Goal: Task Accomplishment & Management: Complete application form

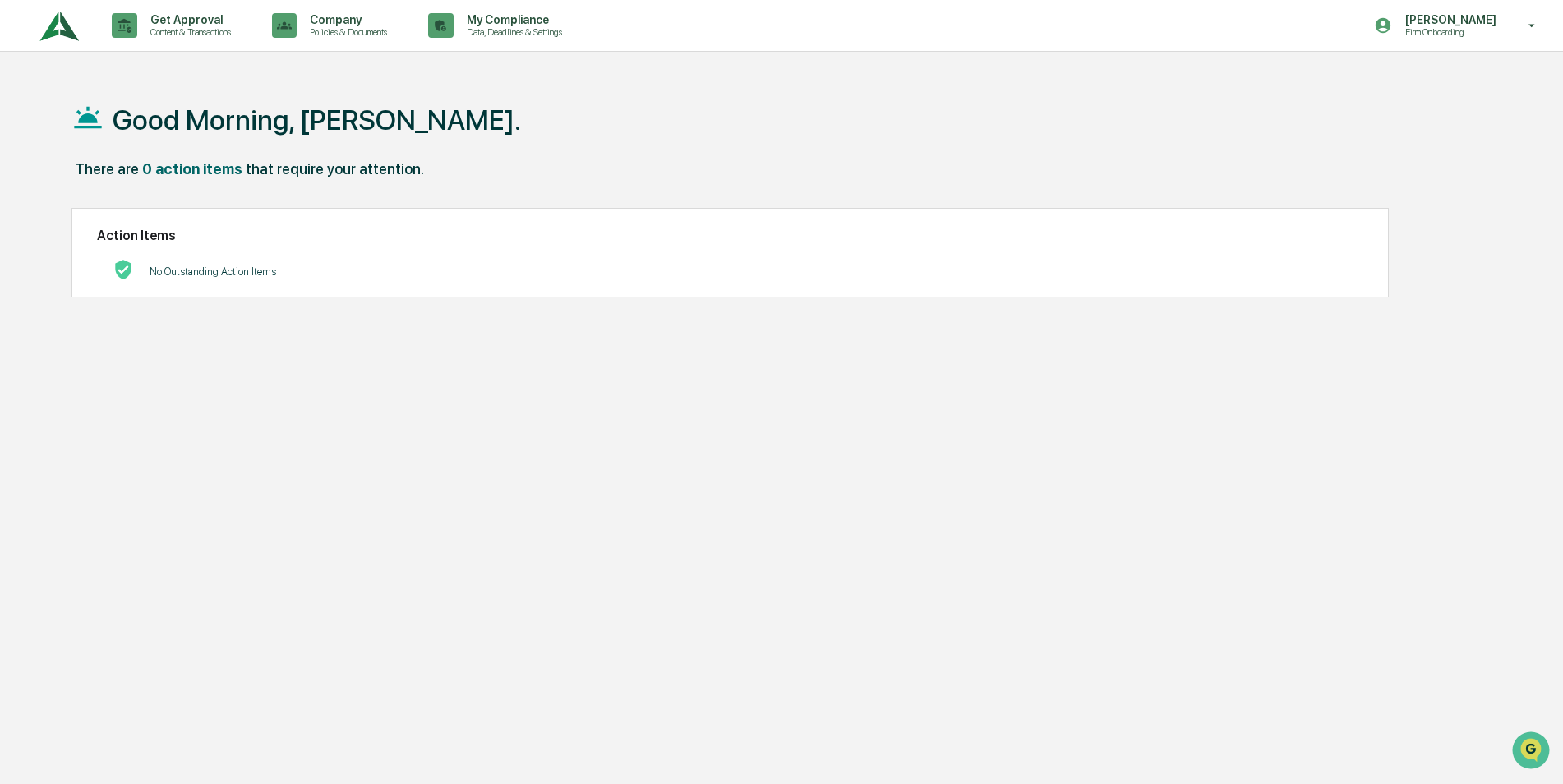
click at [1486, 28] on p "Firm Onboarding" at bounding box center [1448, 32] width 113 height 11
click at [211, 25] on div at bounding box center [785, 392] width 1571 height 784
click at [142, 33] on p "Content & Transactions" at bounding box center [188, 32] width 102 height 11
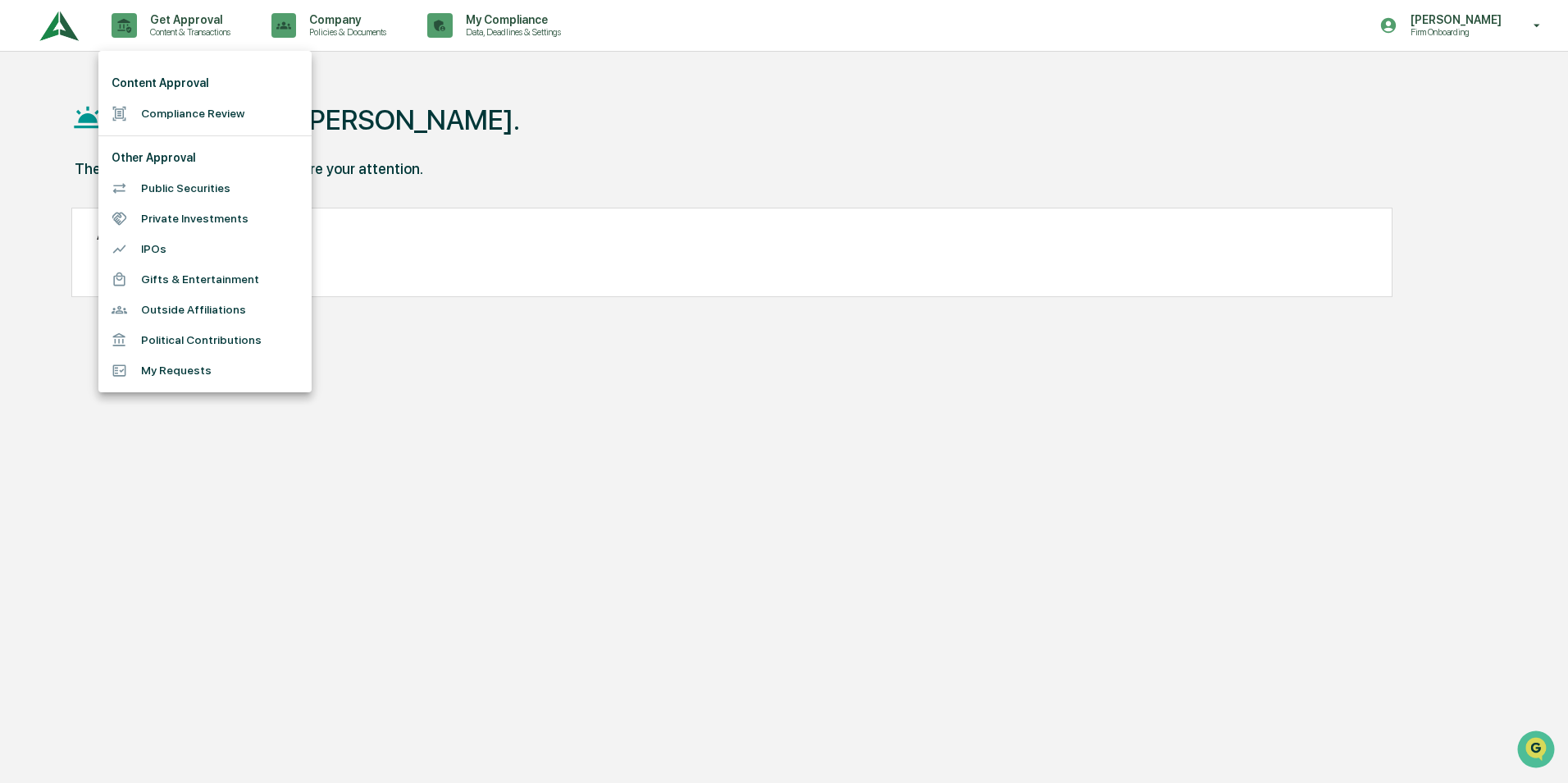
click at [62, 32] on div at bounding box center [784, 391] width 1568 height 783
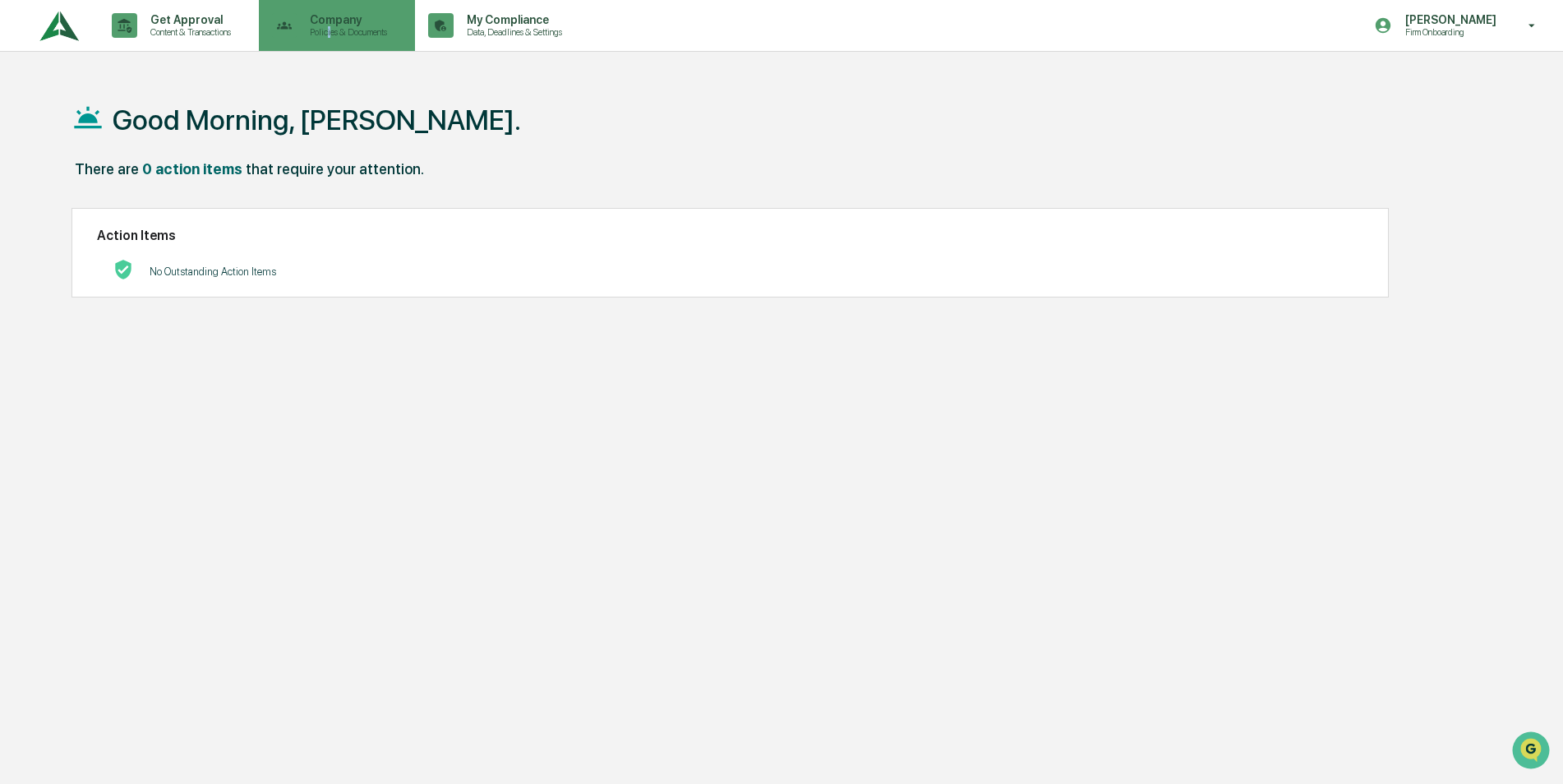
click at [336, 30] on p "Policies & Documents" at bounding box center [346, 32] width 99 height 11
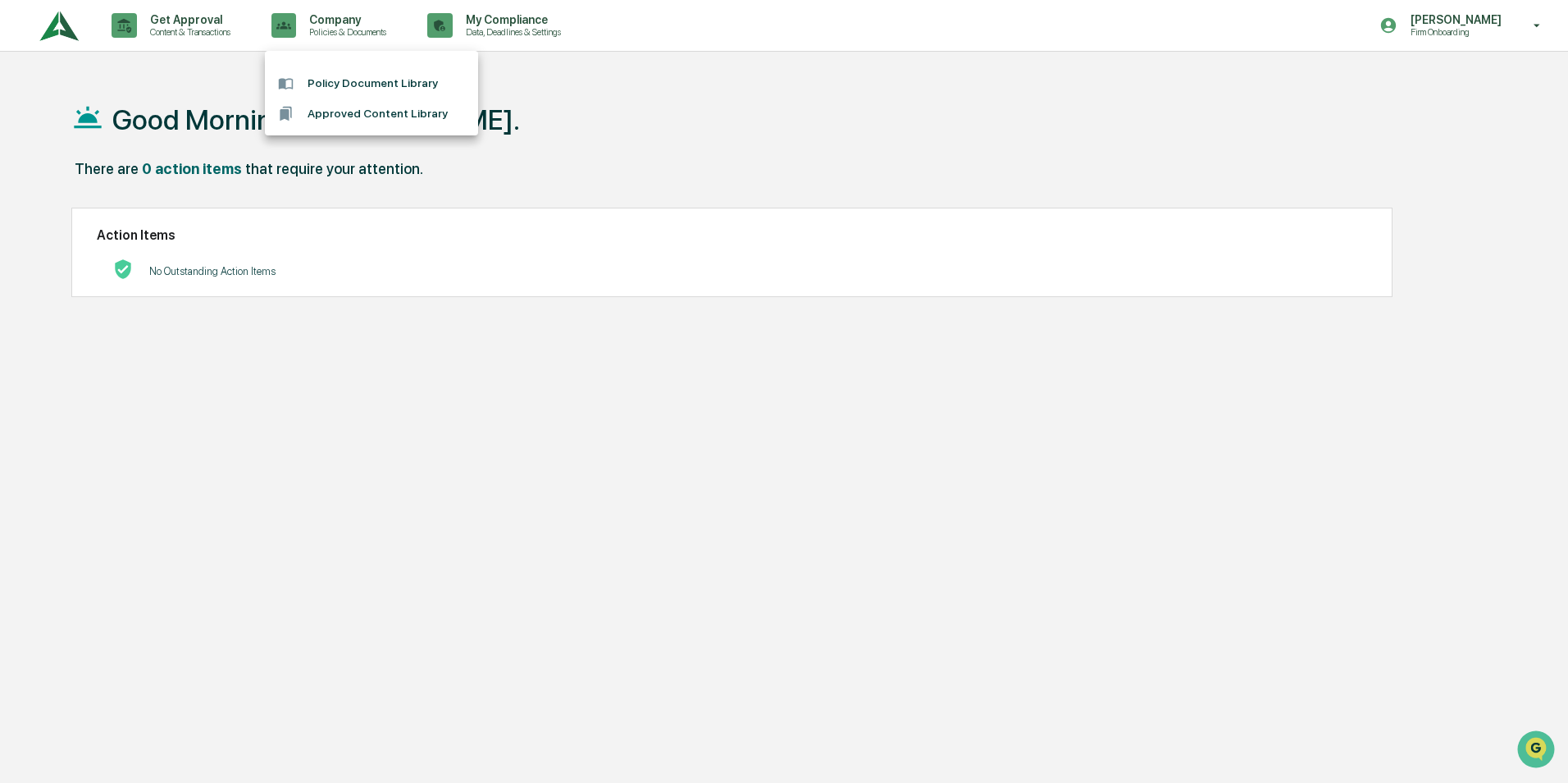
drag, startPoint x: 336, startPoint y: 30, endPoint x: 543, endPoint y: 24, distance: 207.1
click at [543, 24] on div at bounding box center [784, 391] width 1568 height 783
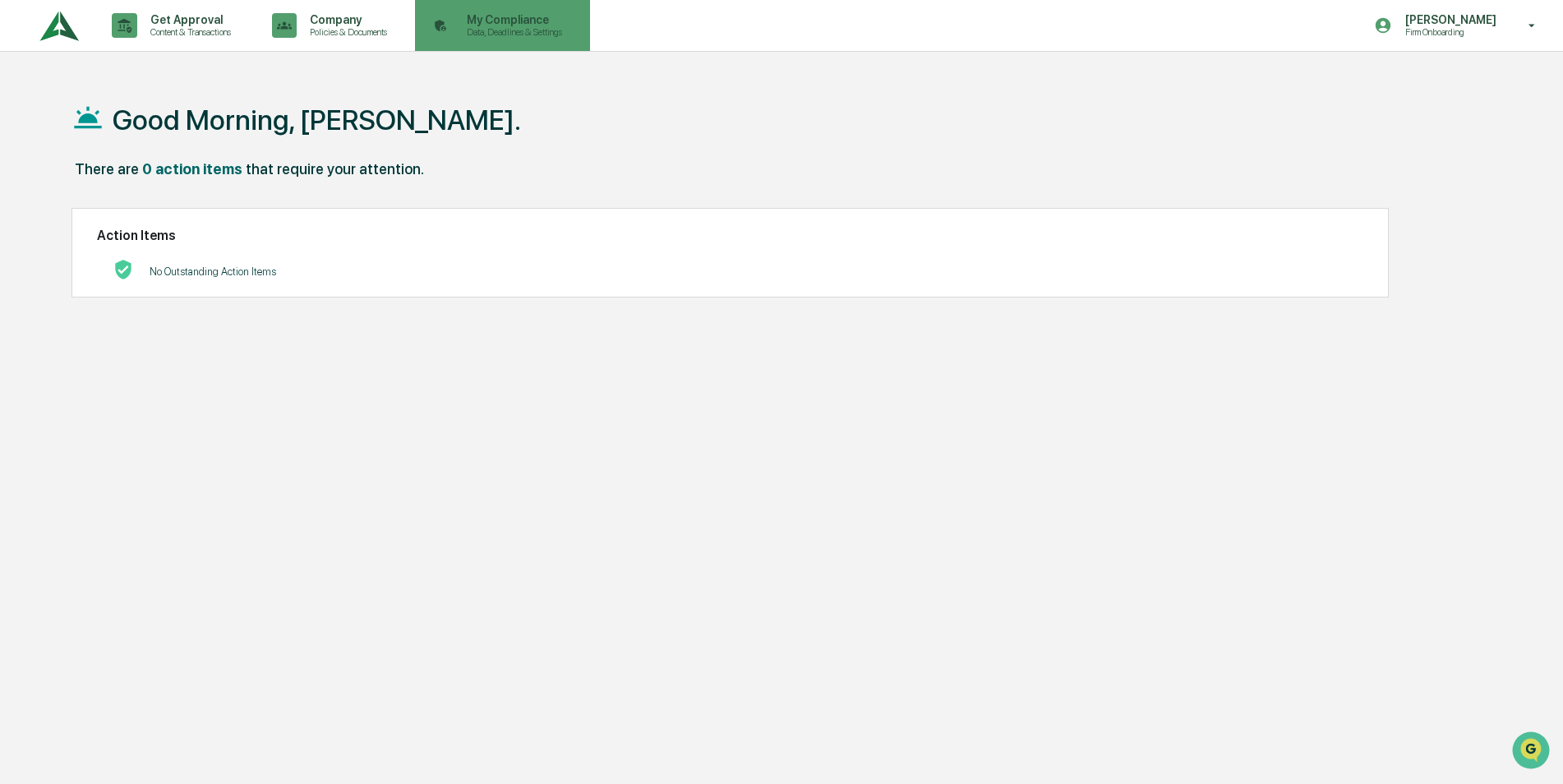
click at [502, 23] on p "My Compliance" at bounding box center [512, 19] width 117 height 13
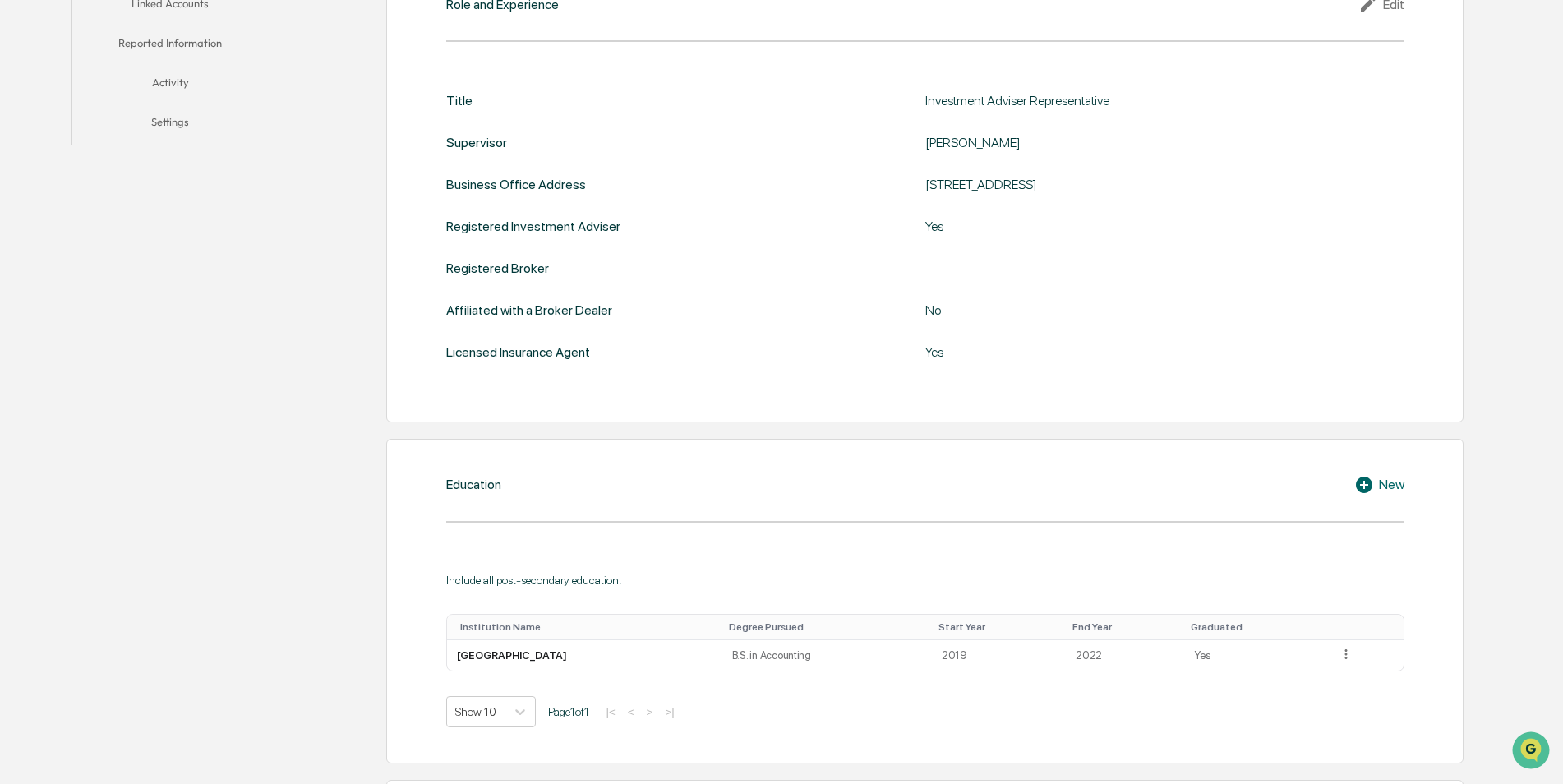
scroll to position [133, 0]
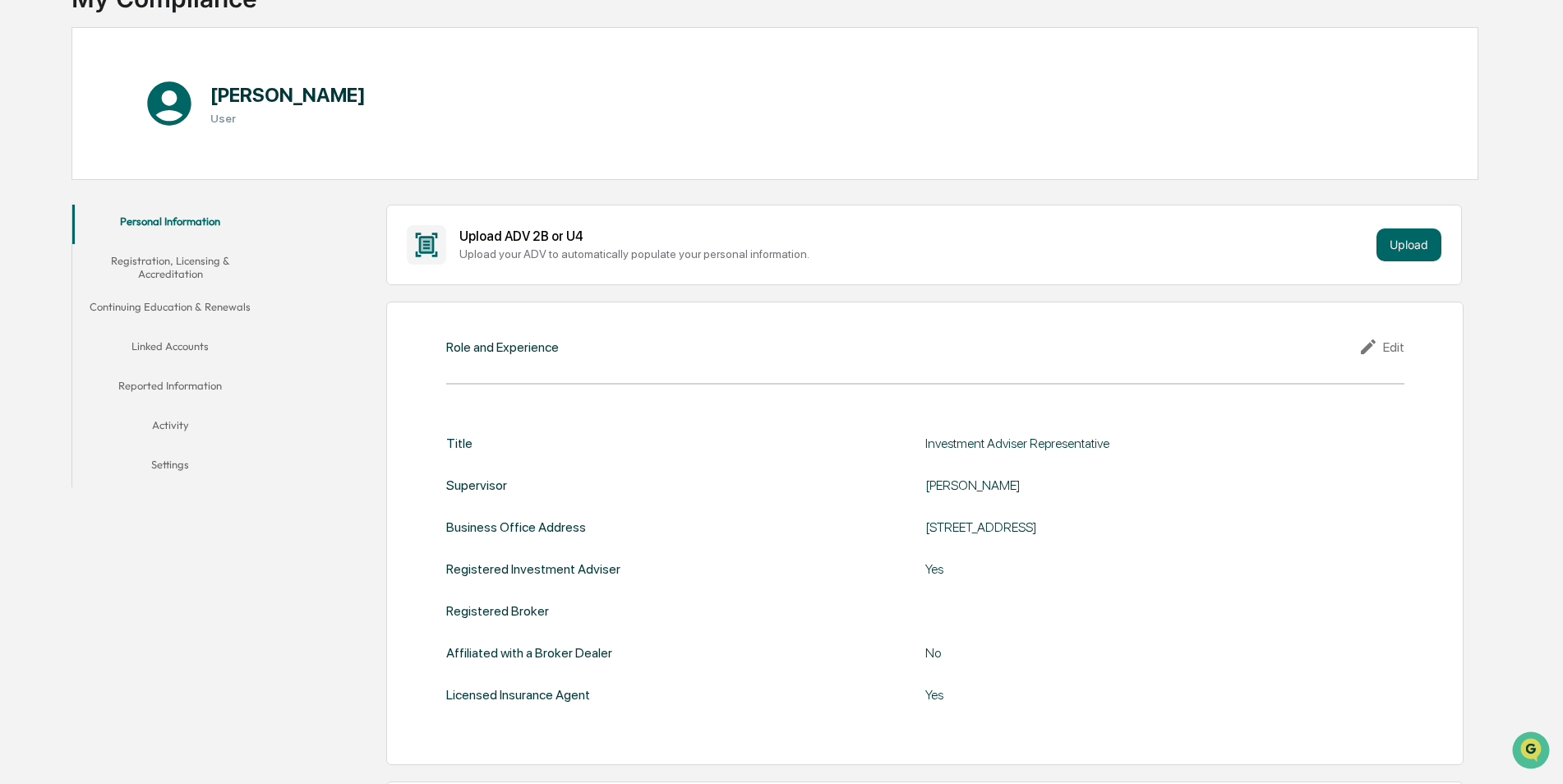
click at [229, 307] on button "Continuing Education & Renewals" at bounding box center [171, 310] width 196 height 39
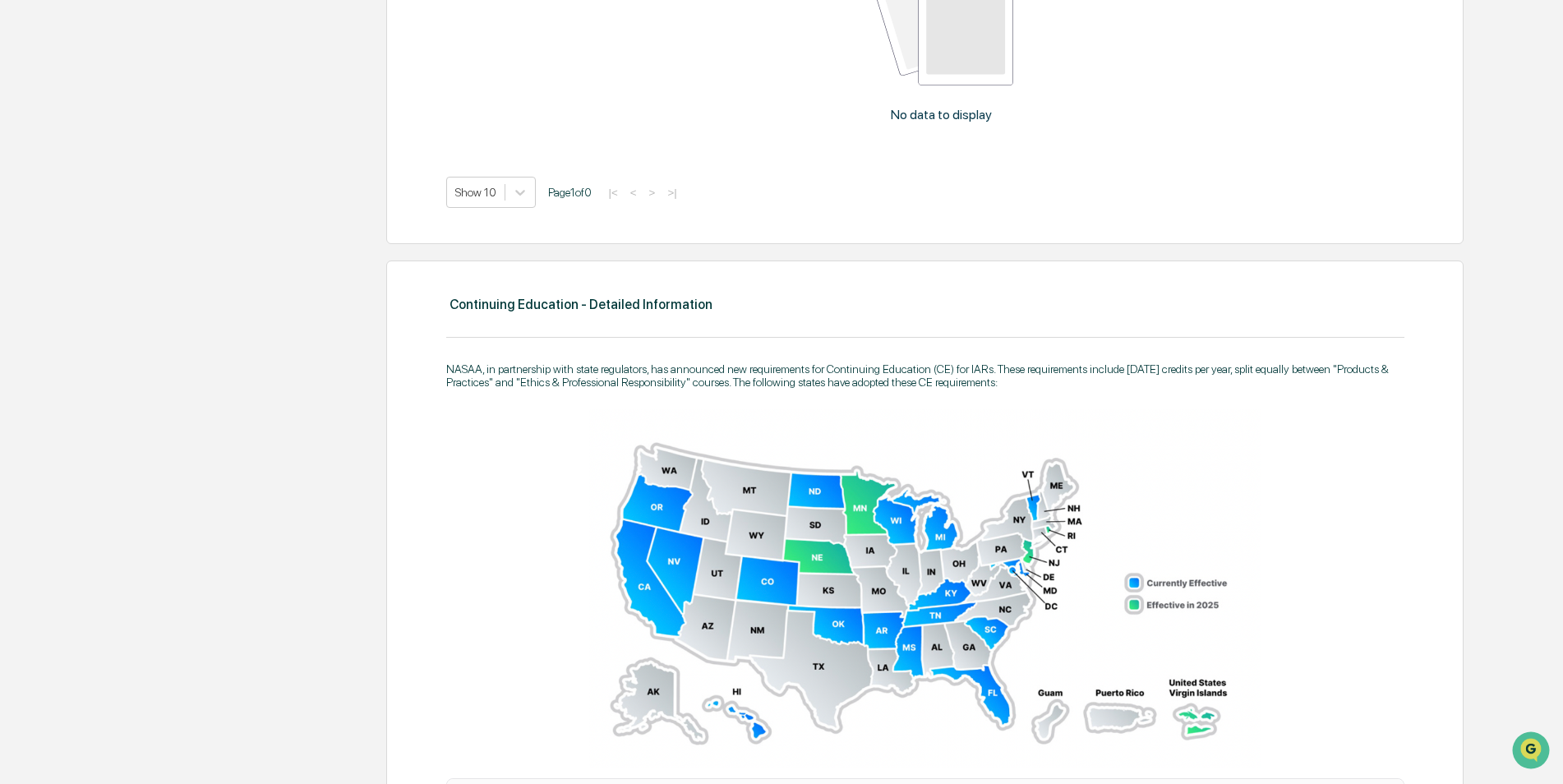
scroll to position [298, 0]
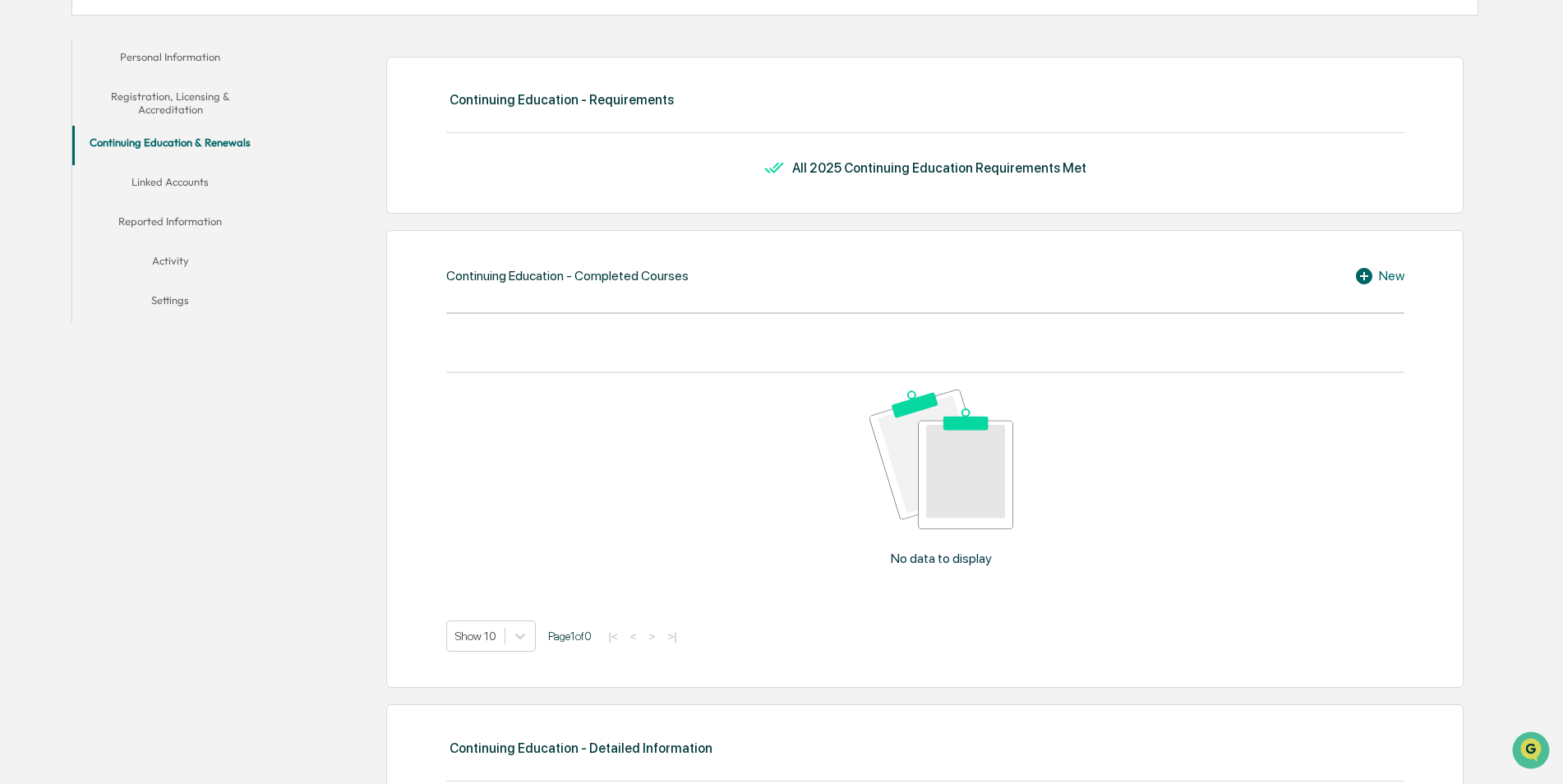
click at [183, 108] on button "Registration, Licensing & Accreditation" at bounding box center [171, 102] width 196 height 47
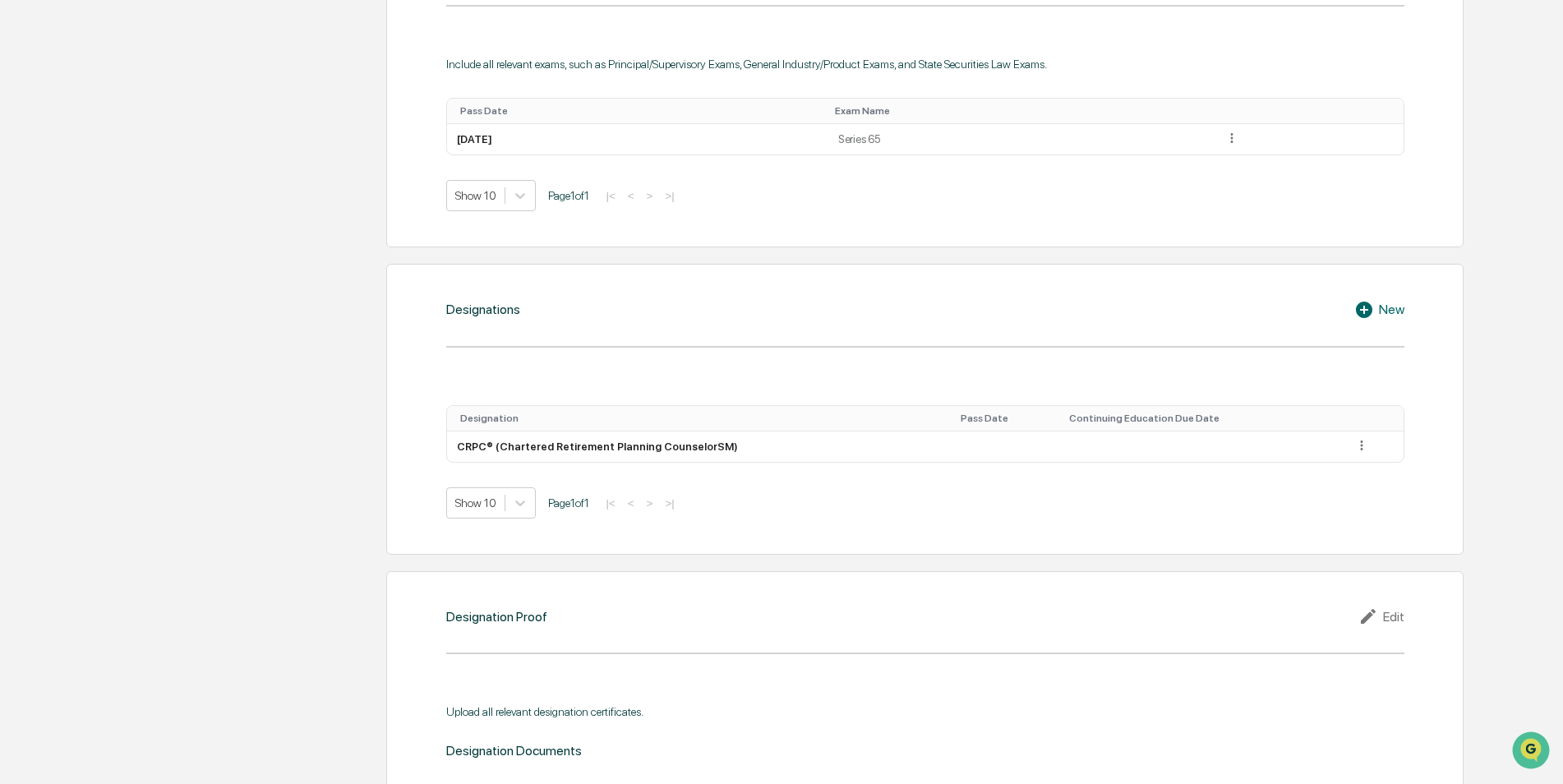
scroll to position [873, 0]
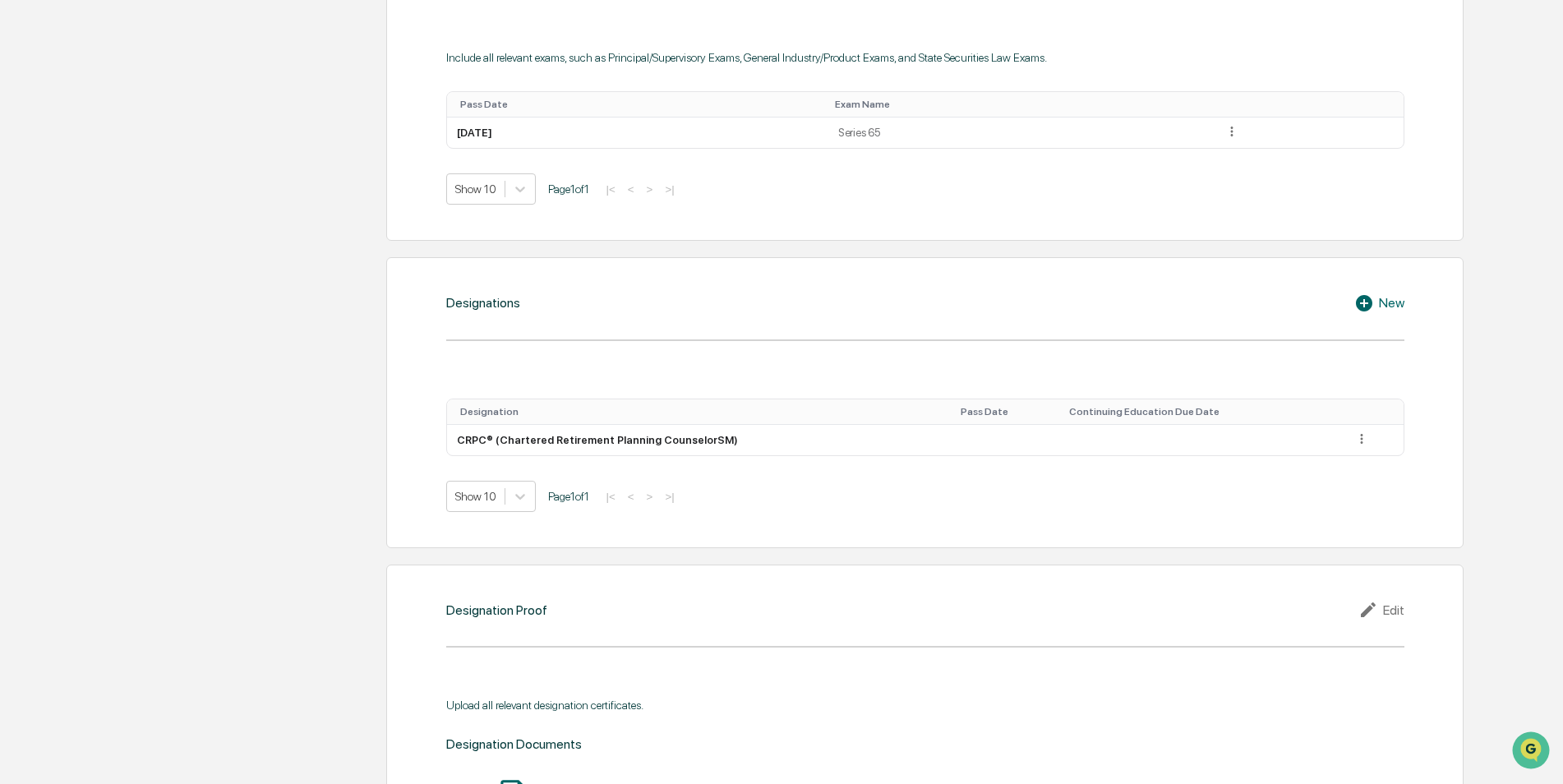
click at [1394, 294] on div "New" at bounding box center [1379, 303] width 50 height 20
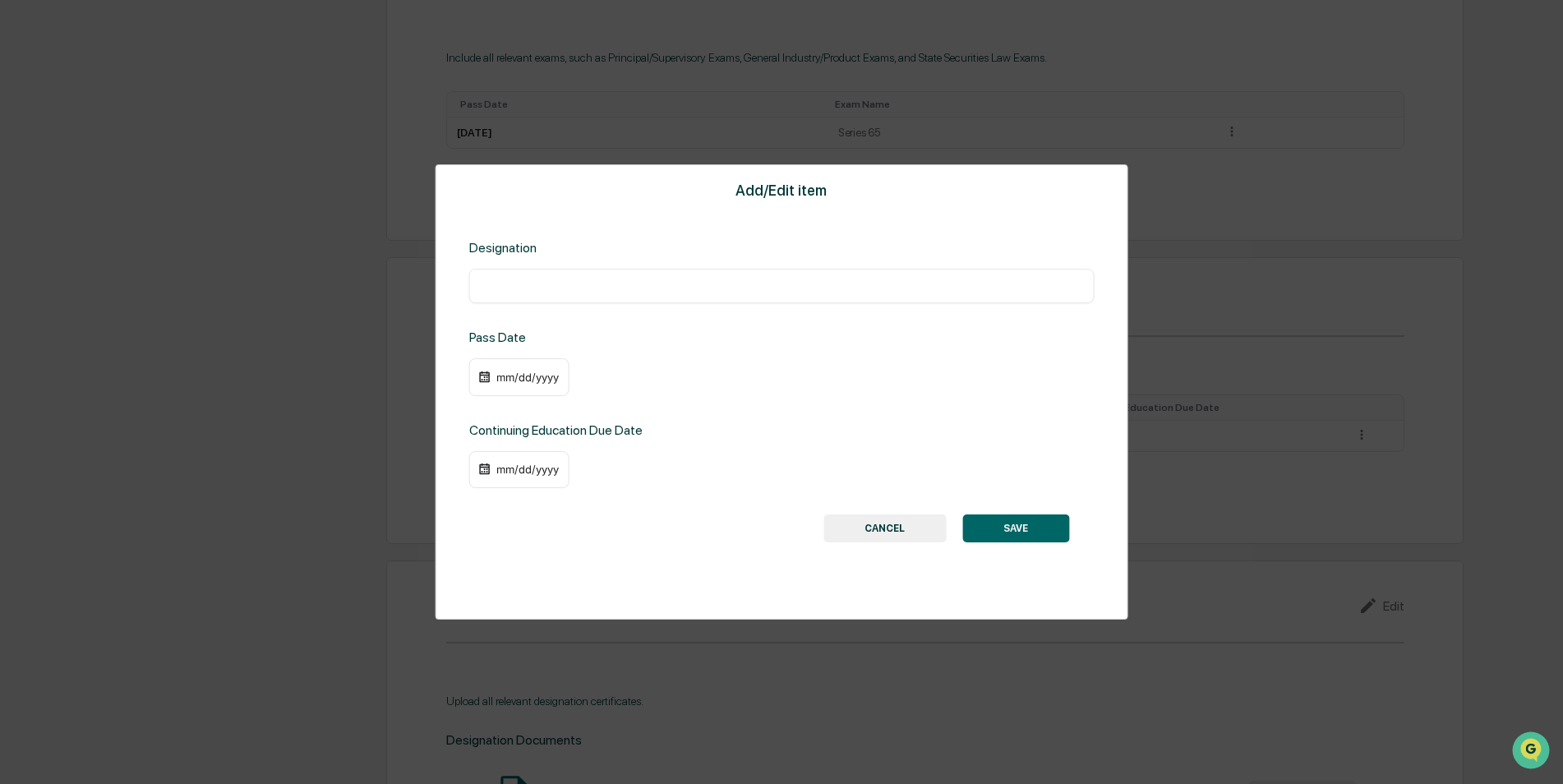
click at [596, 287] on input "text" at bounding box center [782, 286] width 601 height 16
click at [913, 520] on button "CANCEL" at bounding box center [884, 528] width 122 height 28
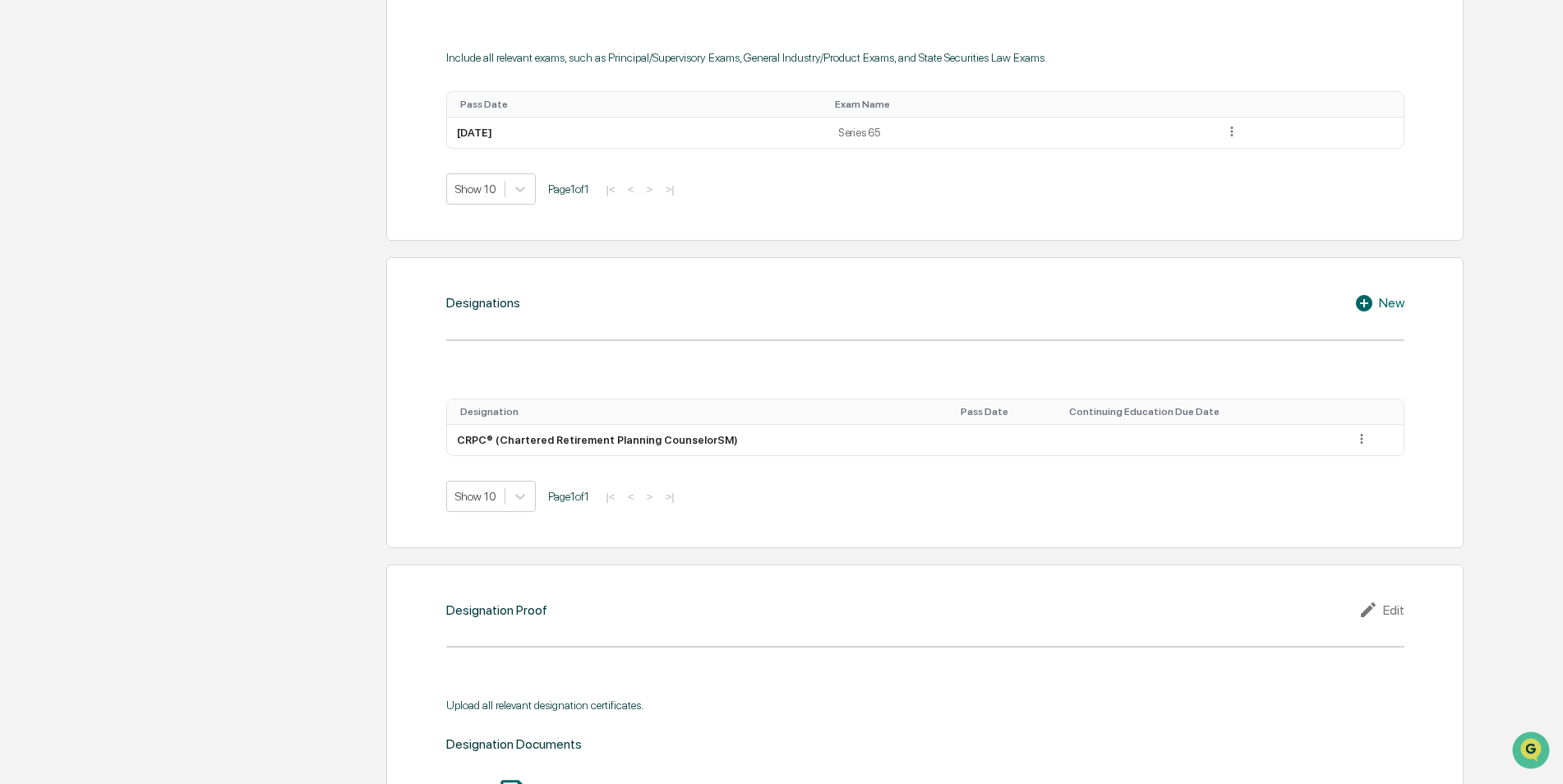
click at [1383, 299] on div "New" at bounding box center [1379, 303] width 50 height 20
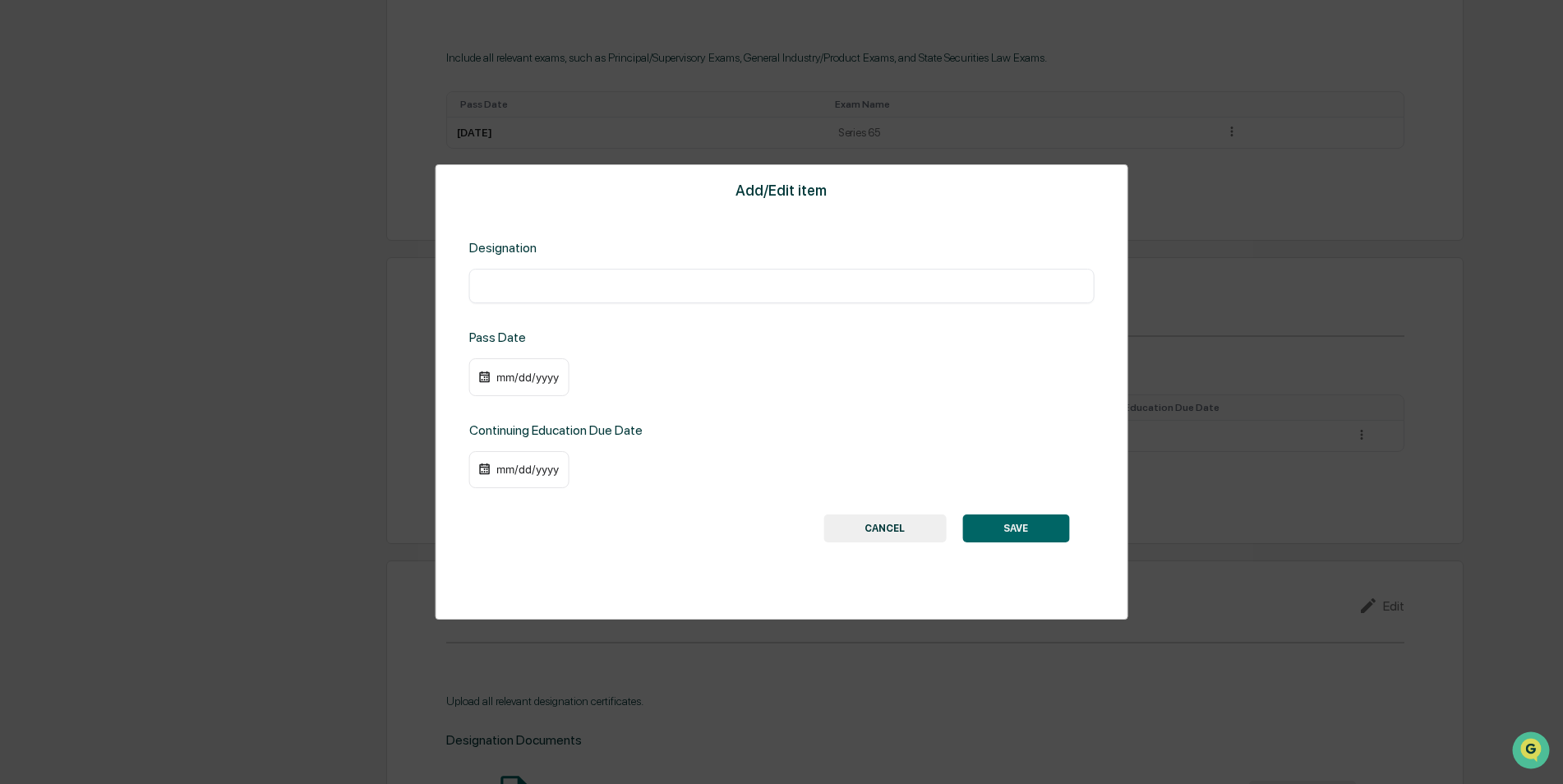
click at [545, 293] on input "text" at bounding box center [782, 286] width 601 height 16
paste input "*****"
click at [546, 281] on input "*****" at bounding box center [782, 286] width 601 height 16
click at [635, 299] on div "***** ​" at bounding box center [782, 286] width 625 height 34
click at [622, 288] on input "*****" at bounding box center [782, 286] width 601 height 16
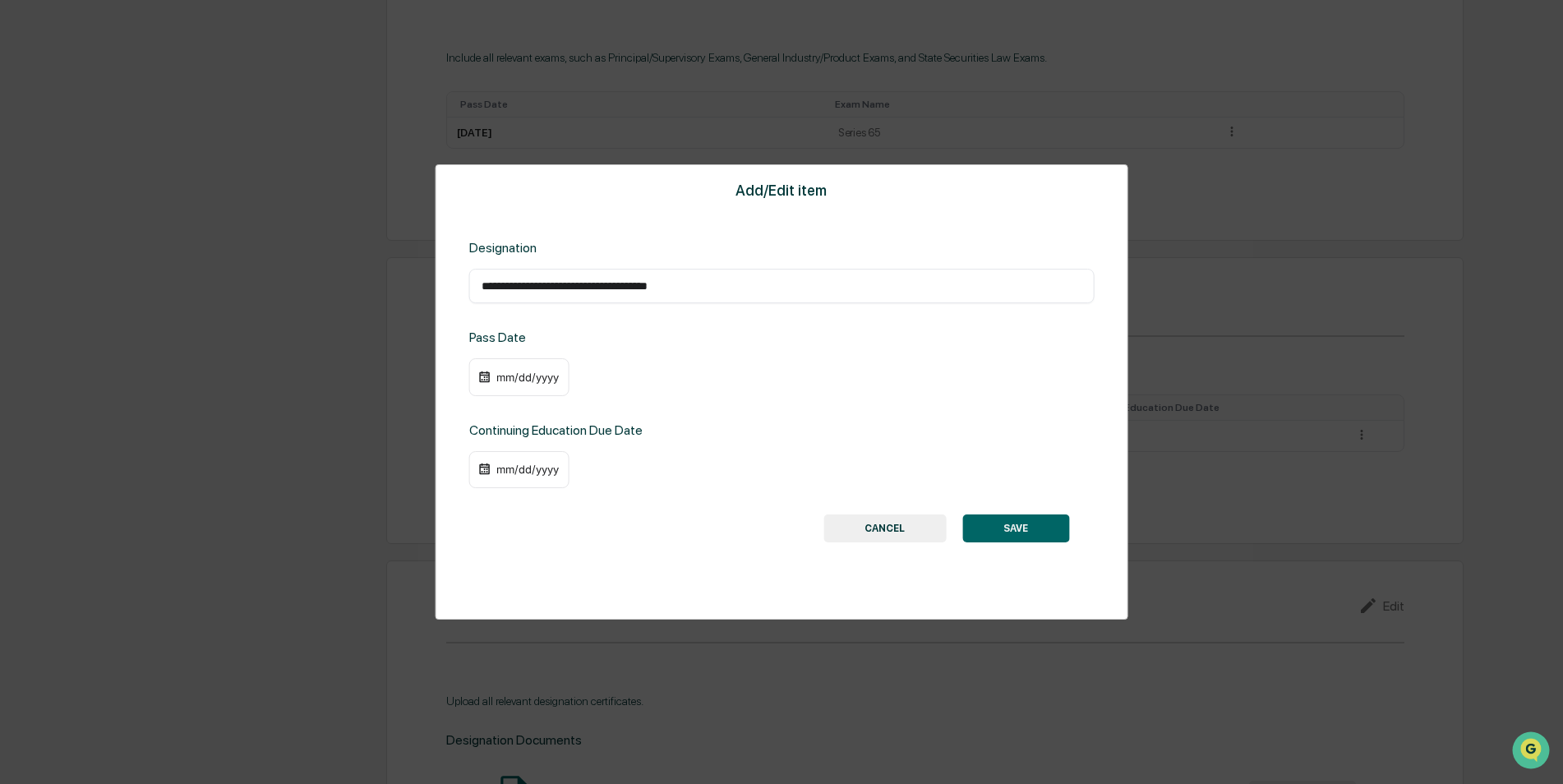
type input "**********"
click at [520, 371] on div "mm/dd/yyyy" at bounding box center [527, 376] width 66 height 13
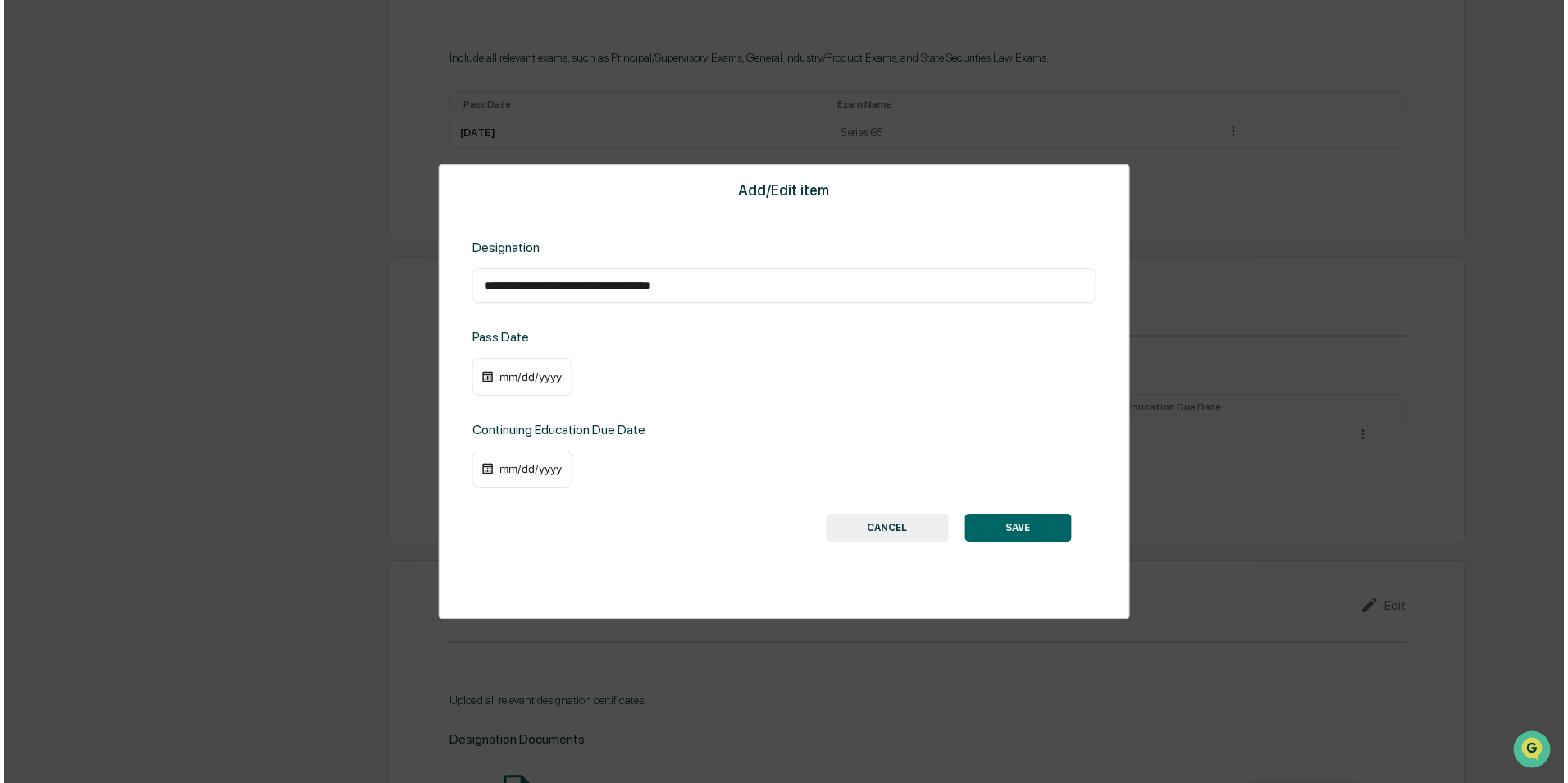
scroll to position [872, 0]
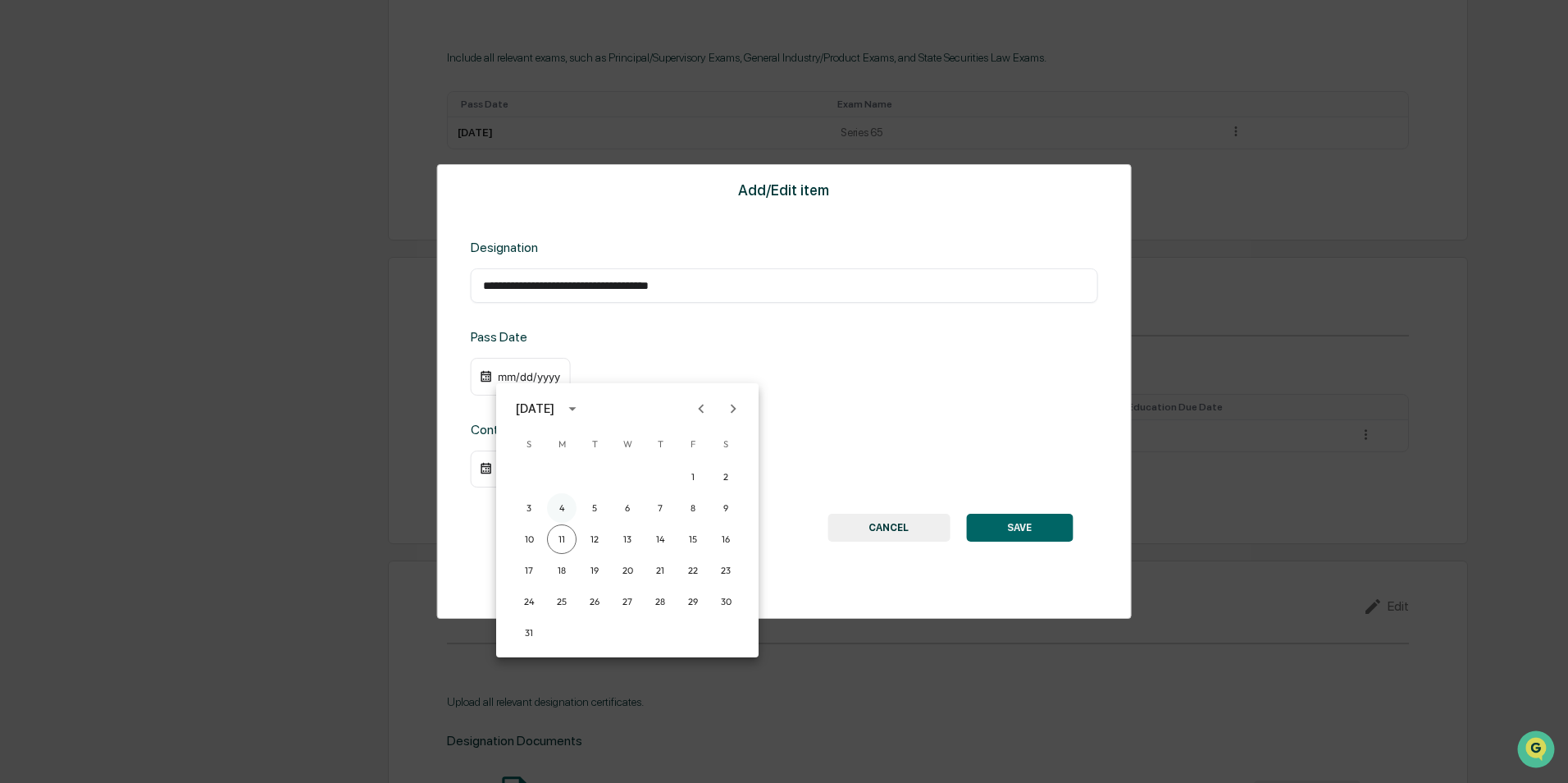
click at [560, 504] on button "4" at bounding box center [561, 508] width 30 height 30
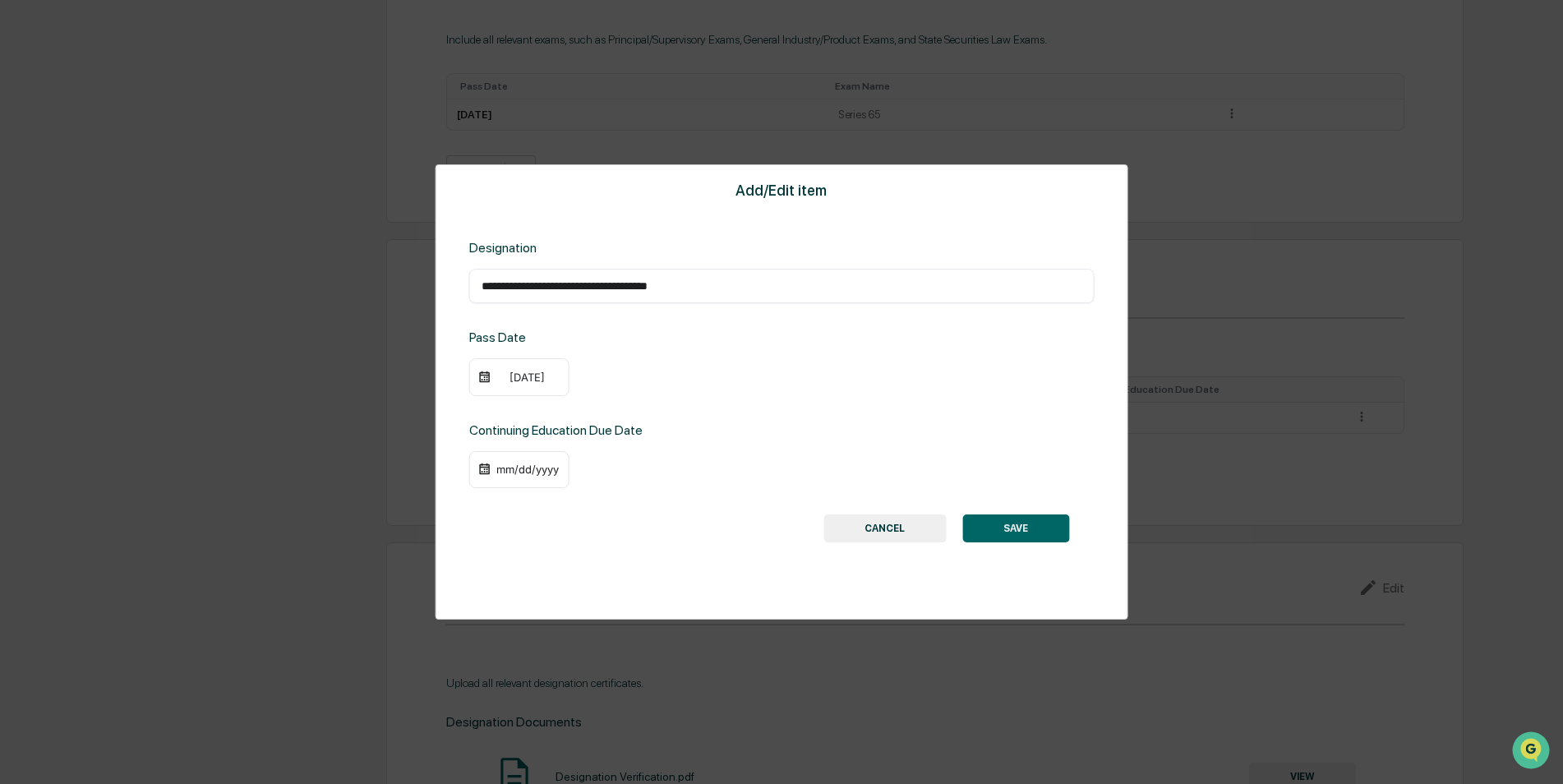
scroll to position [873, 0]
click at [996, 528] on button "SAVE" at bounding box center [1015, 528] width 107 height 28
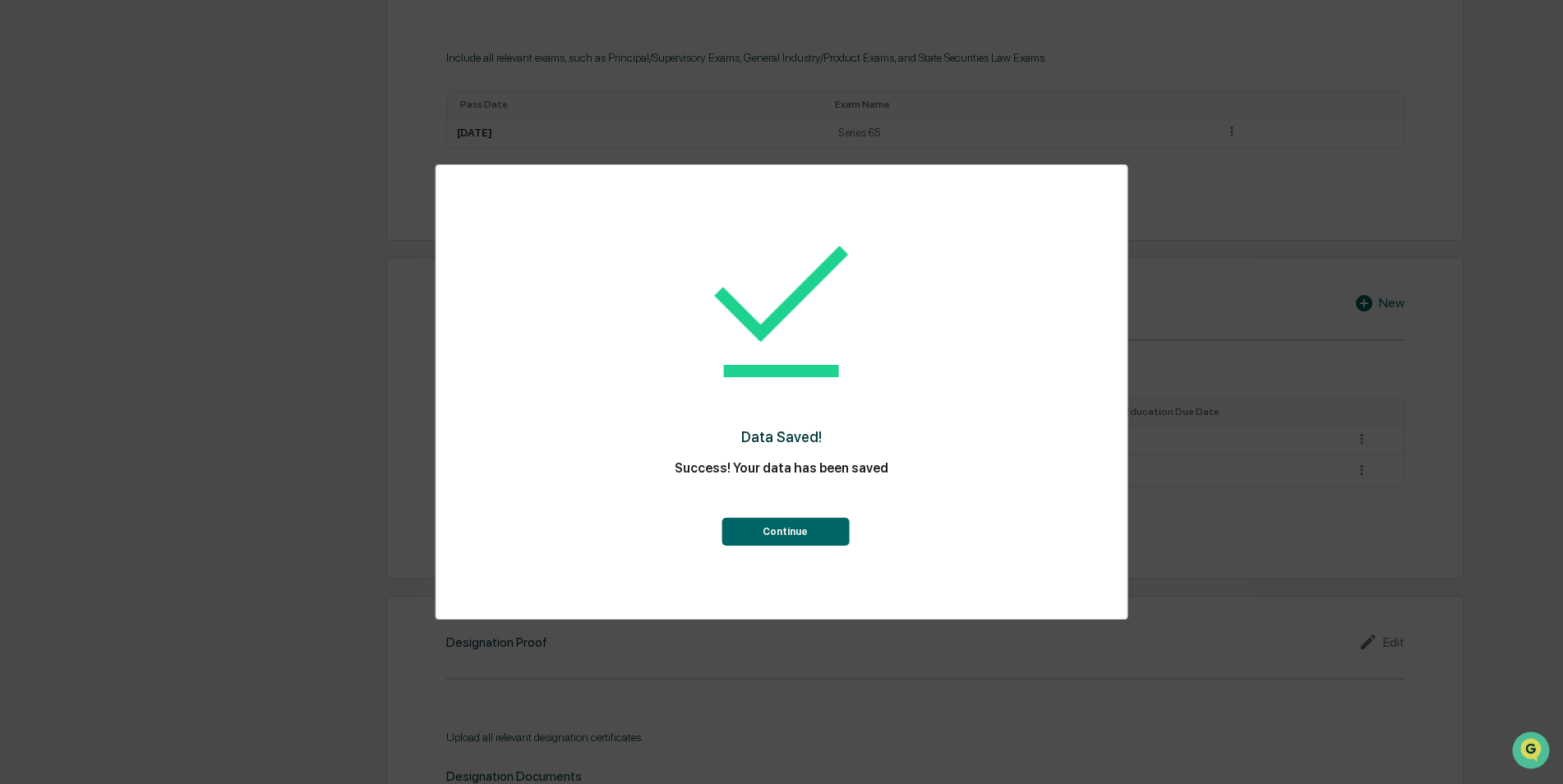
click at [799, 544] on button "Continue" at bounding box center [785, 531] width 127 height 28
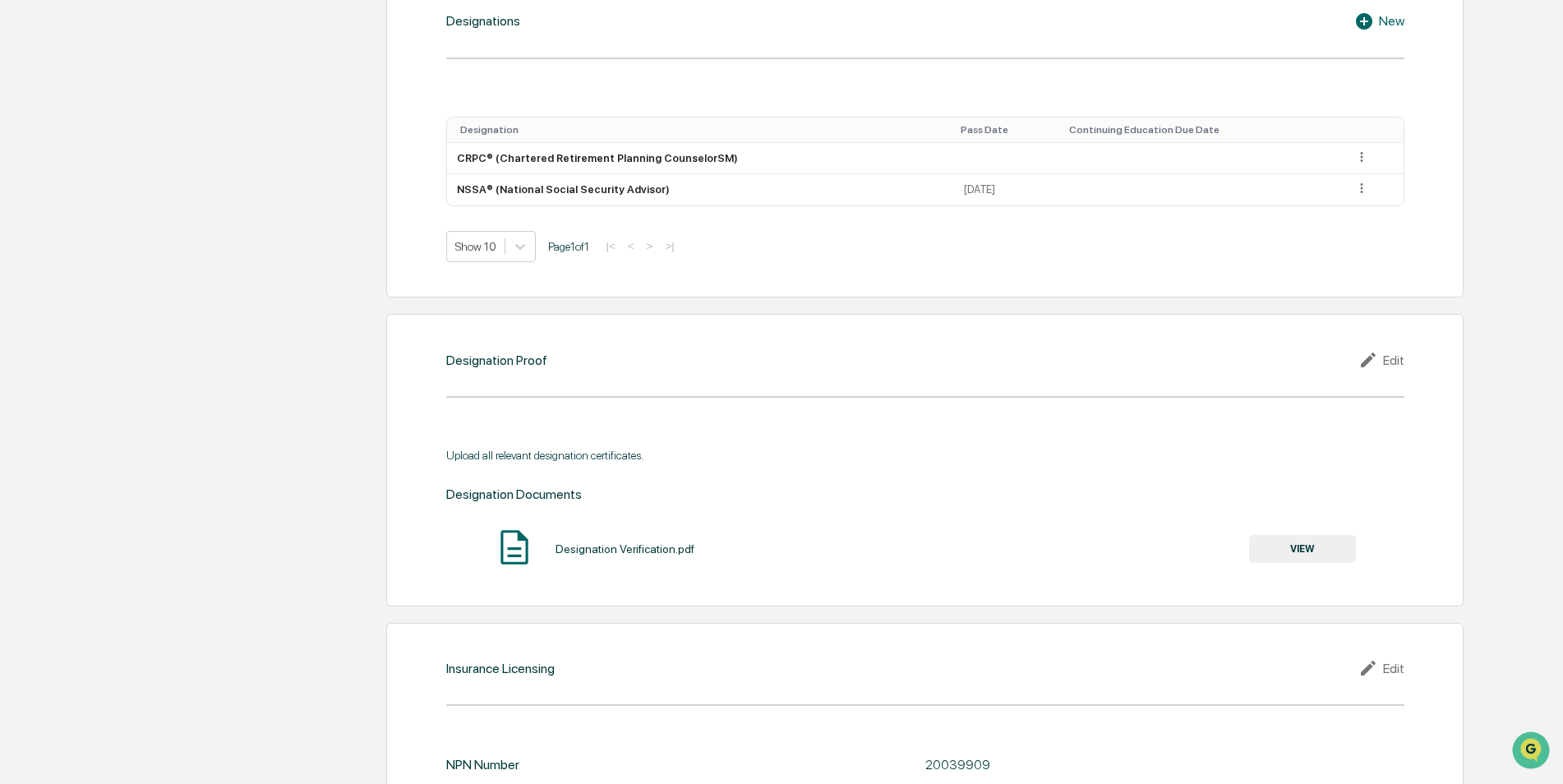
scroll to position [1201, 0]
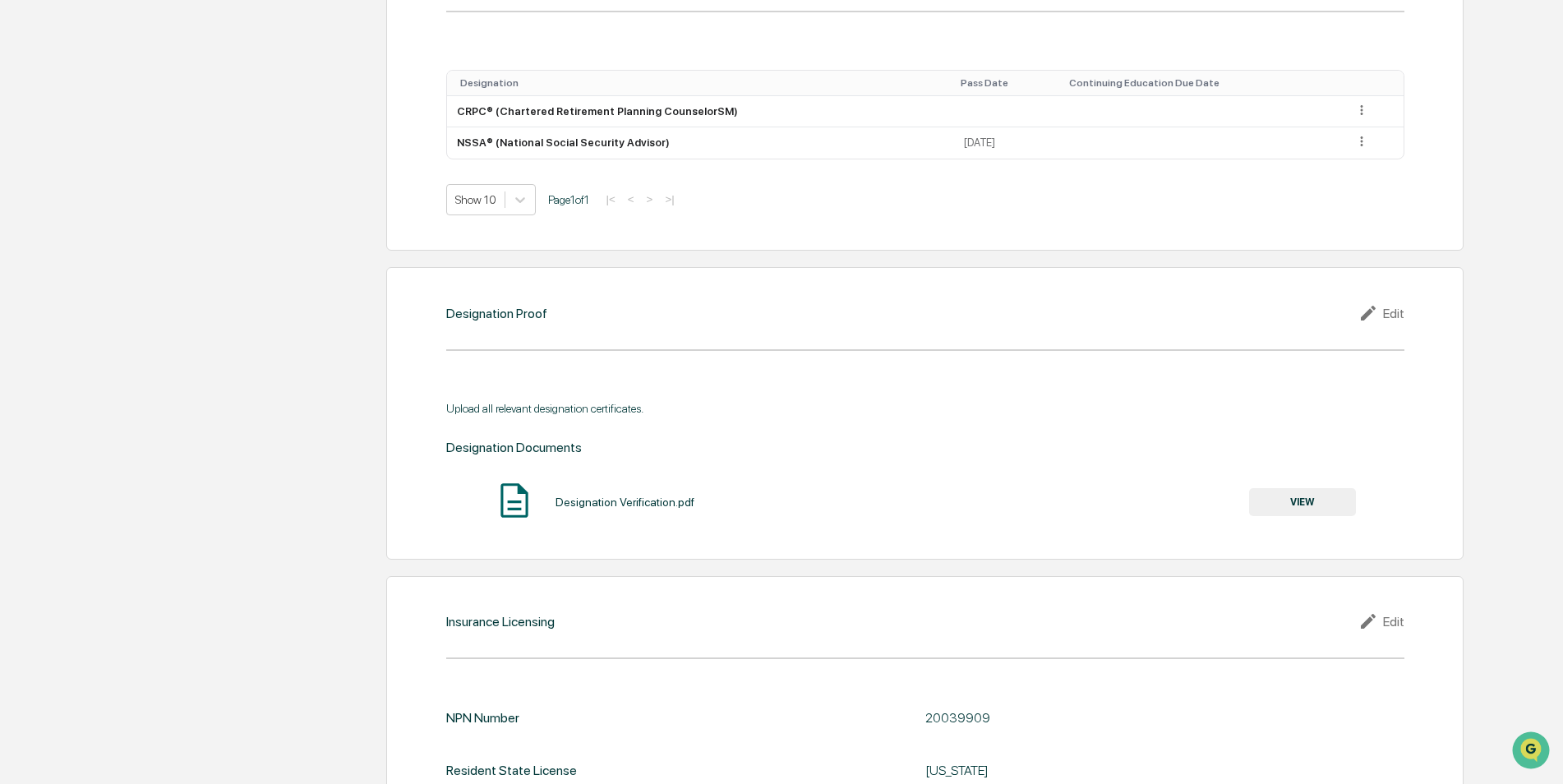
click at [1376, 311] on icon at bounding box center [1370, 312] width 25 height 20
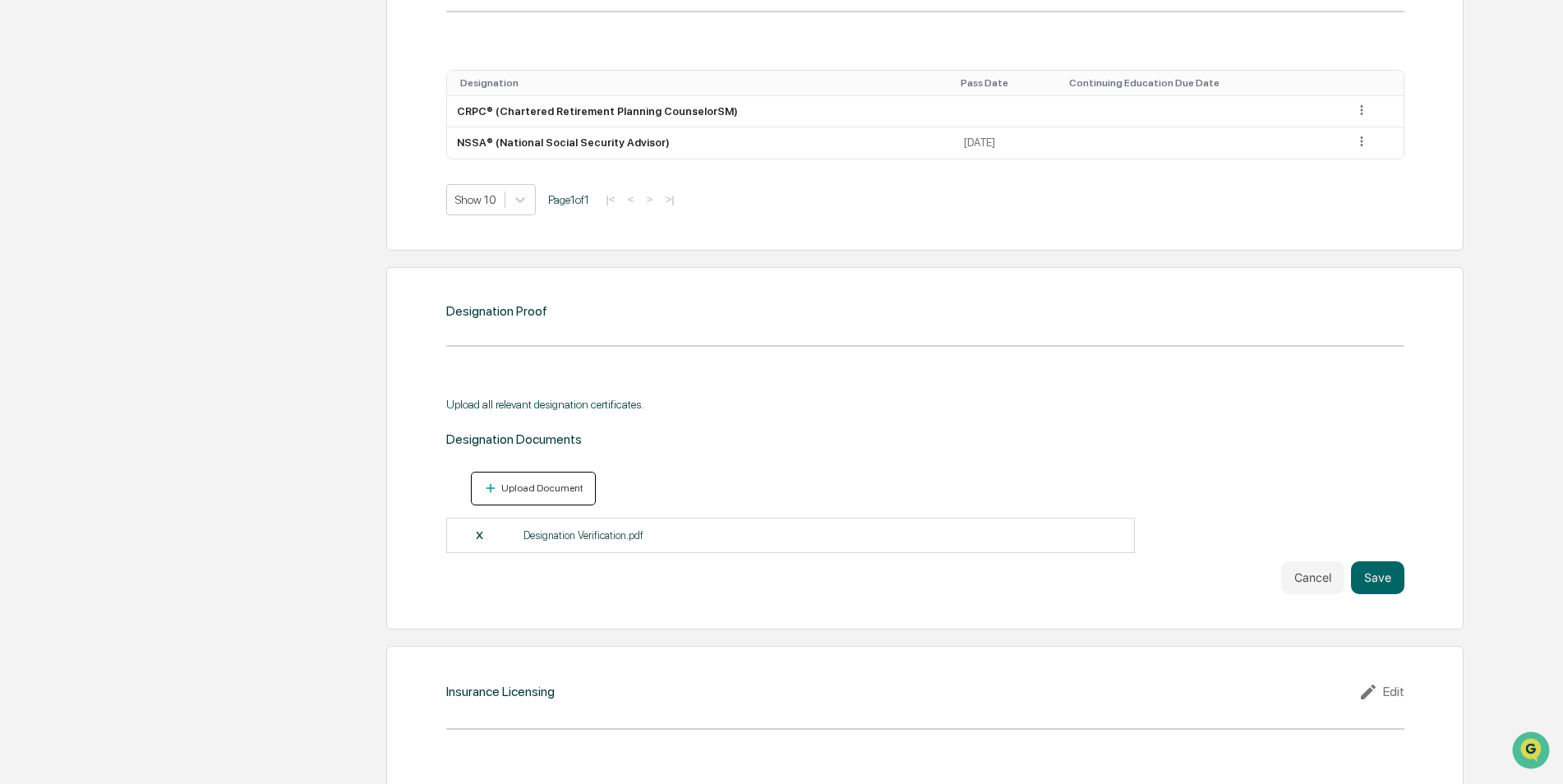
click at [574, 480] on div "Upload Document" at bounding box center [533, 488] width 101 height 15
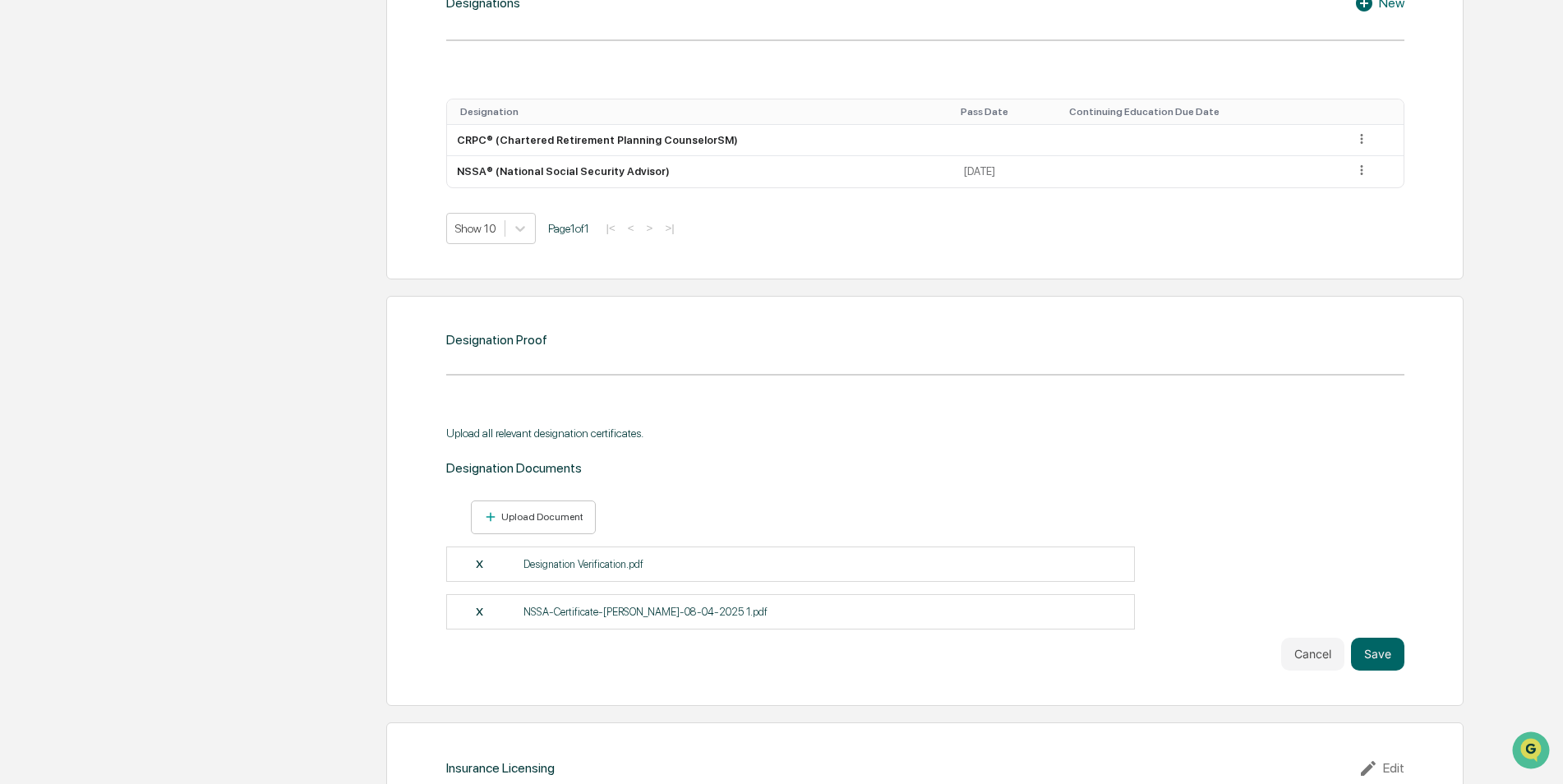
scroll to position [1086, 0]
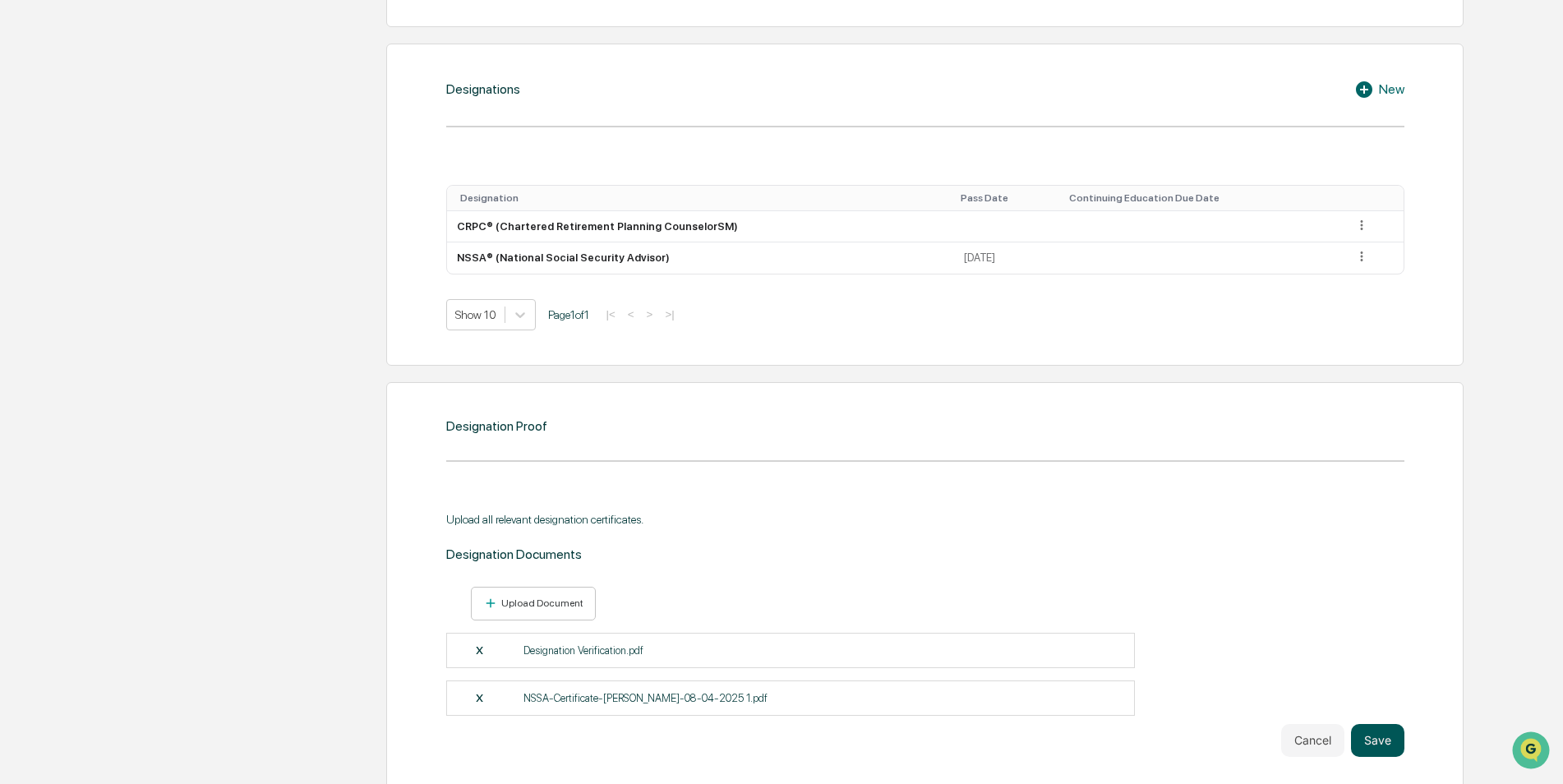
click at [1390, 738] on button "Save" at bounding box center [1377, 740] width 54 height 33
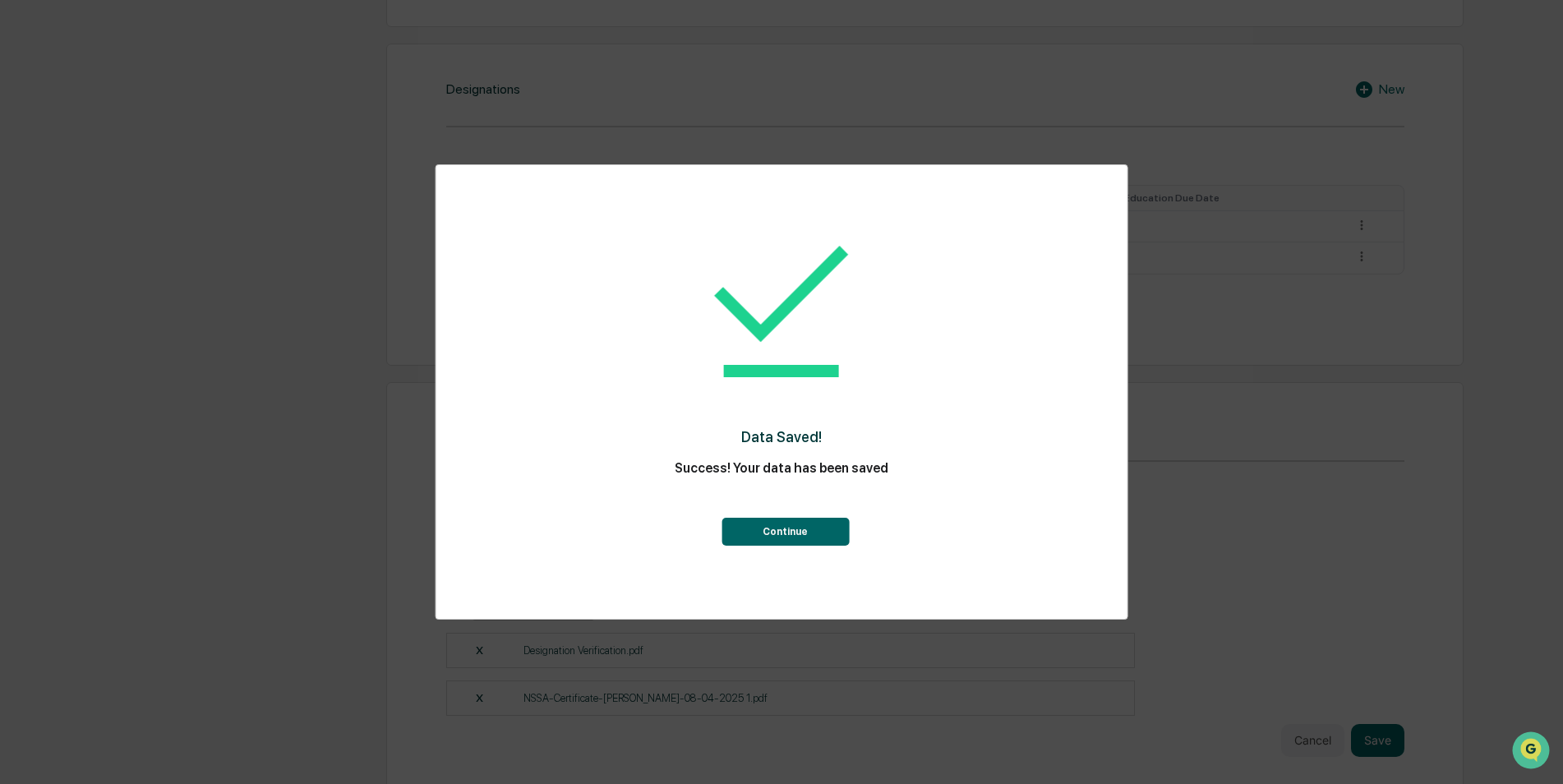
click at [805, 530] on button "Continue" at bounding box center [785, 531] width 127 height 28
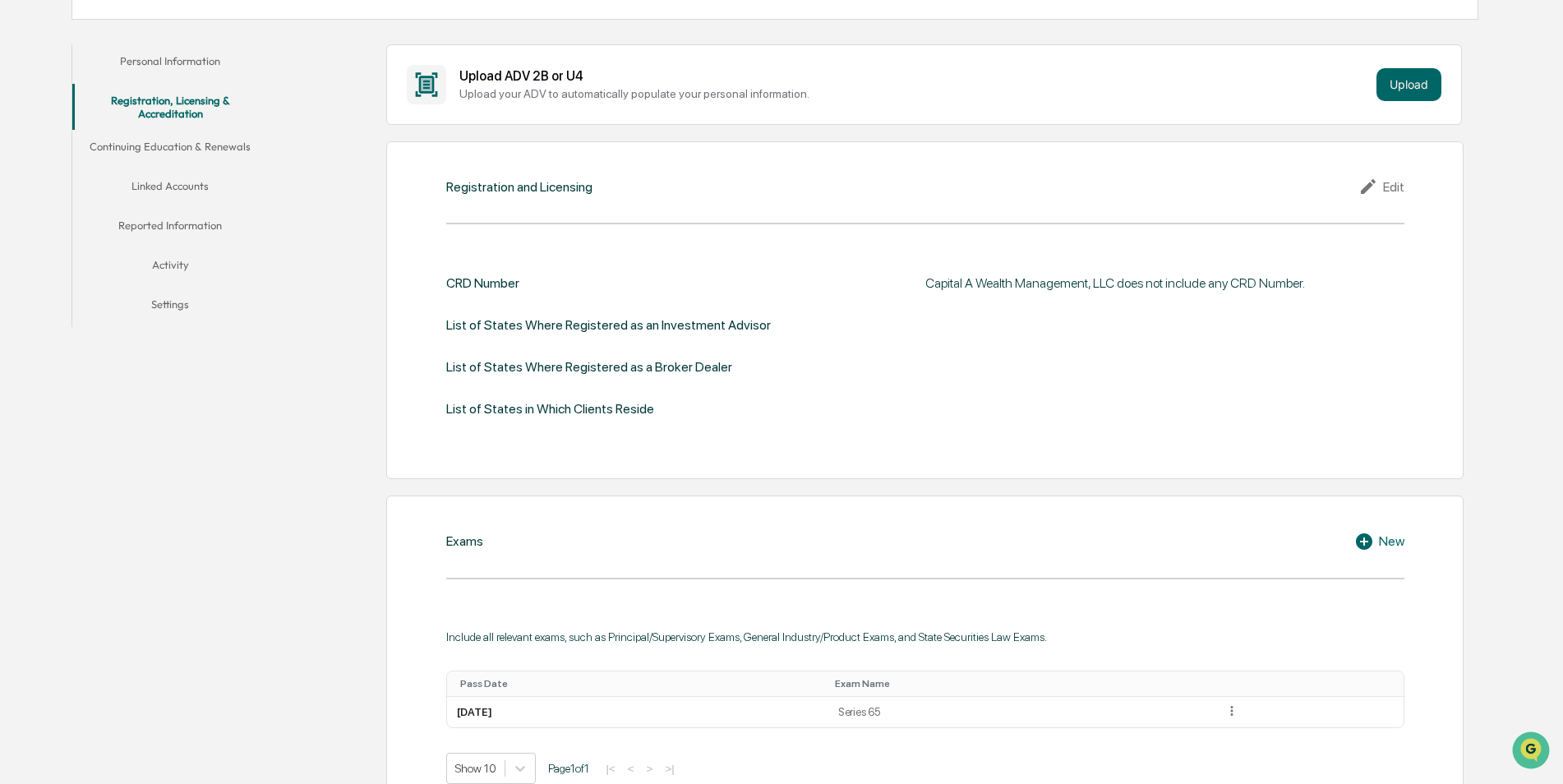
scroll to position [264, 0]
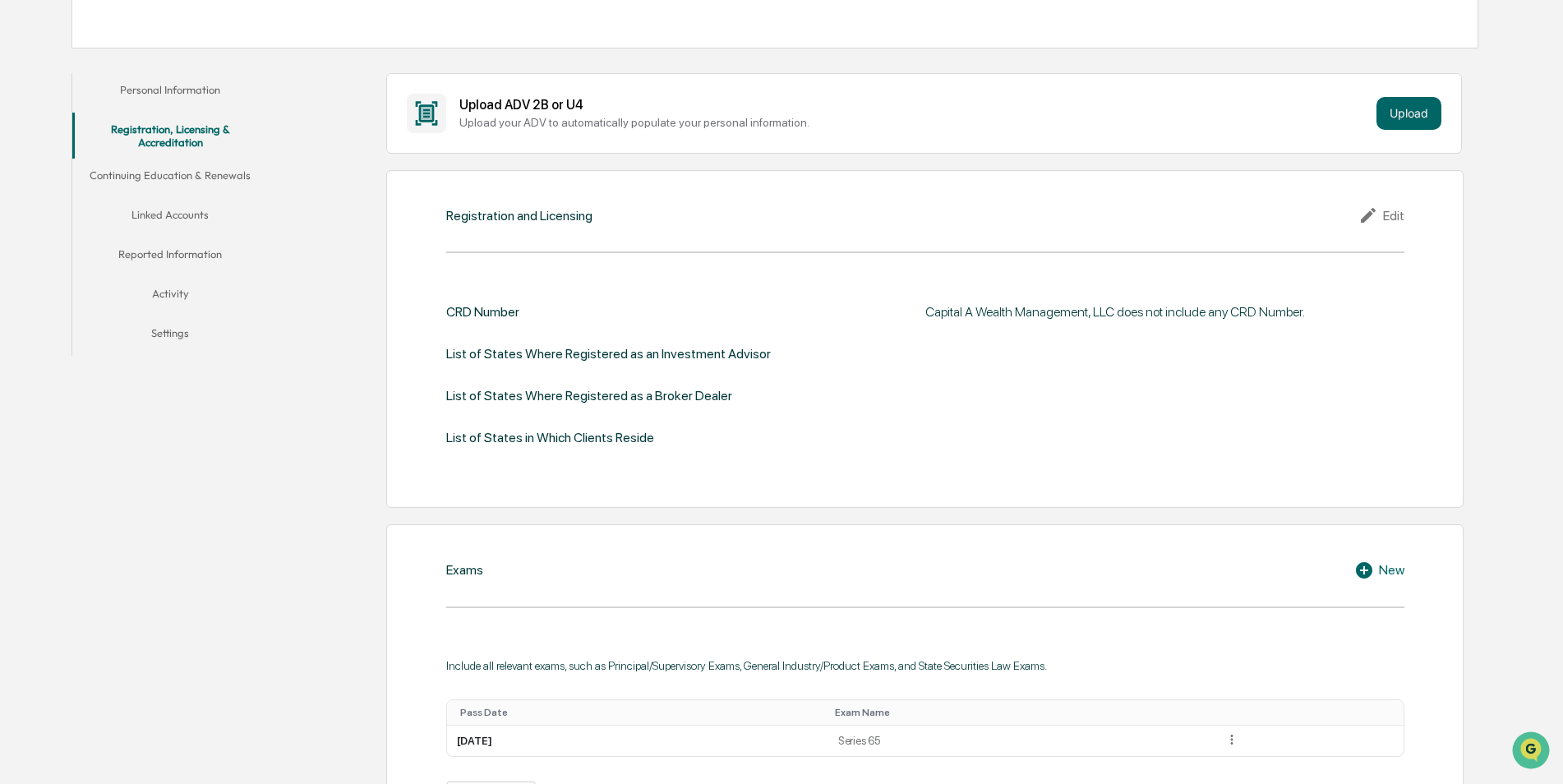
click at [721, 357] on div "List of States Where Registered as an Investment Advisor" at bounding box center [608, 353] width 324 height 15
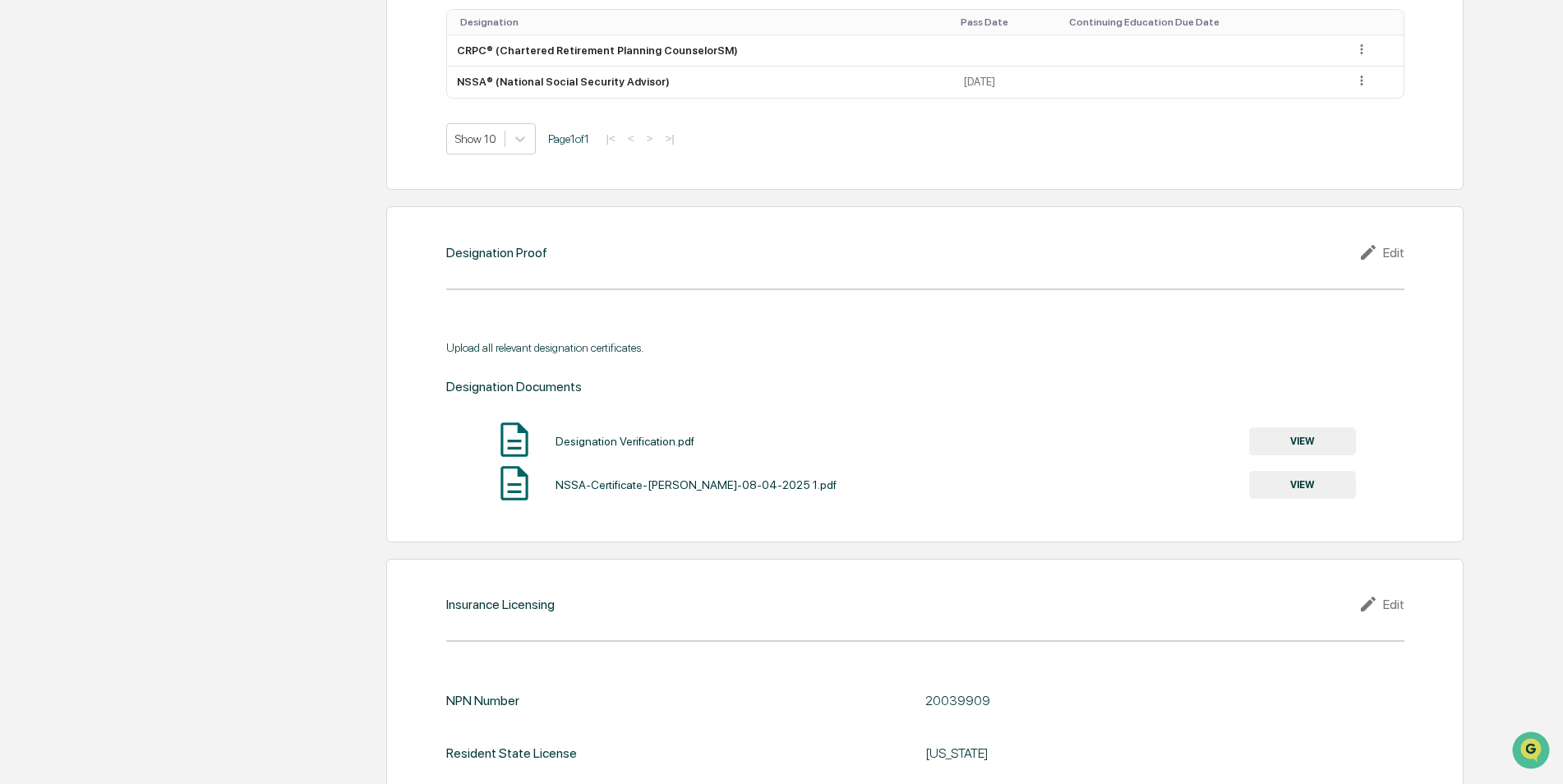
scroll to position [1258, 0]
click at [1291, 451] on button "VIEW" at bounding box center [1302, 444] width 107 height 28
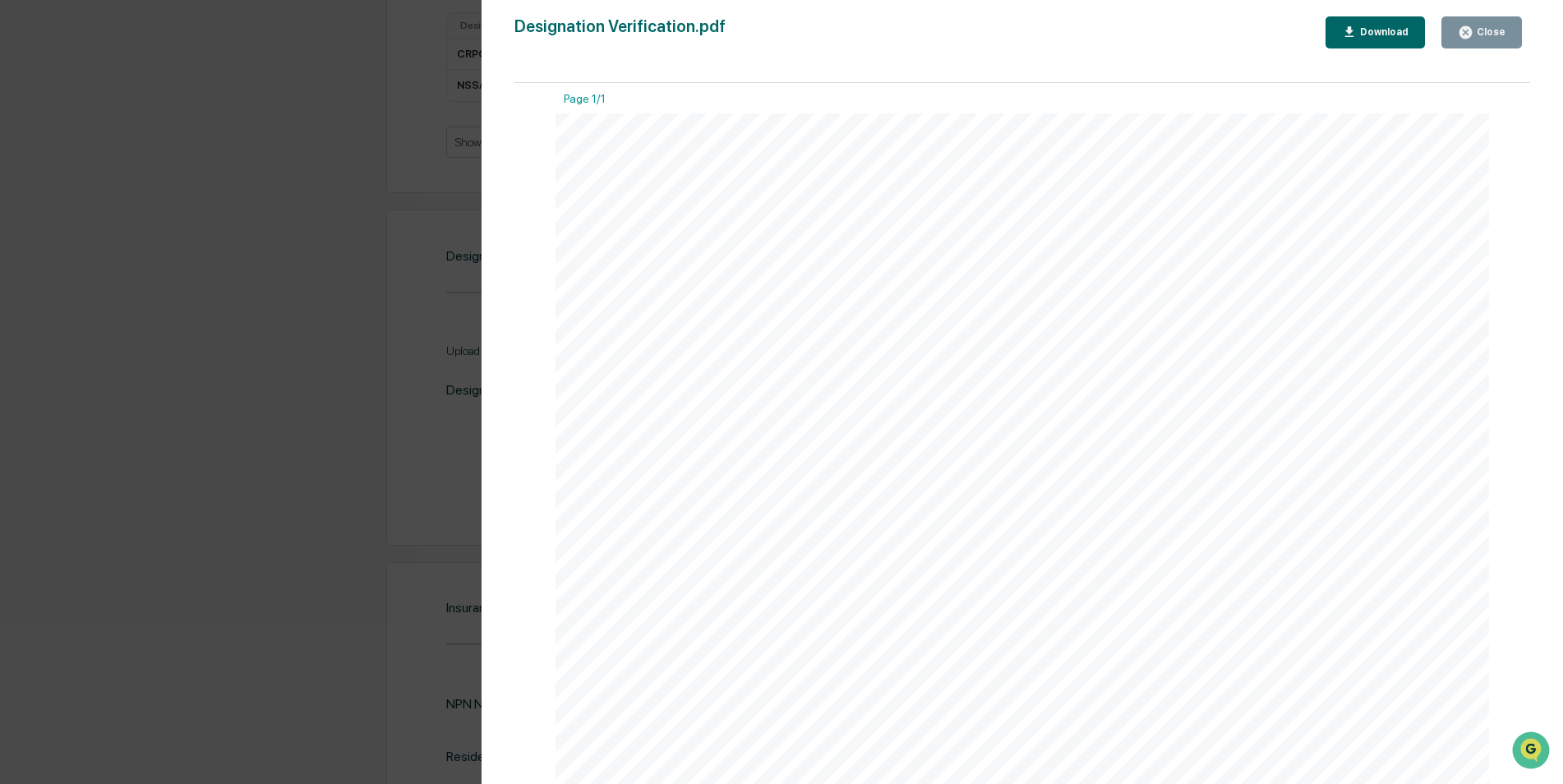
scroll to position [0, 0]
click at [215, 199] on div "Version History [DATE] 01:06 PM [PERSON_NAME] Designation Verification.pdf Clos…" at bounding box center [782, 392] width 1563 height 784
click at [1498, 32] on div "Close" at bounding box center [1490, 32] width 32 height 11
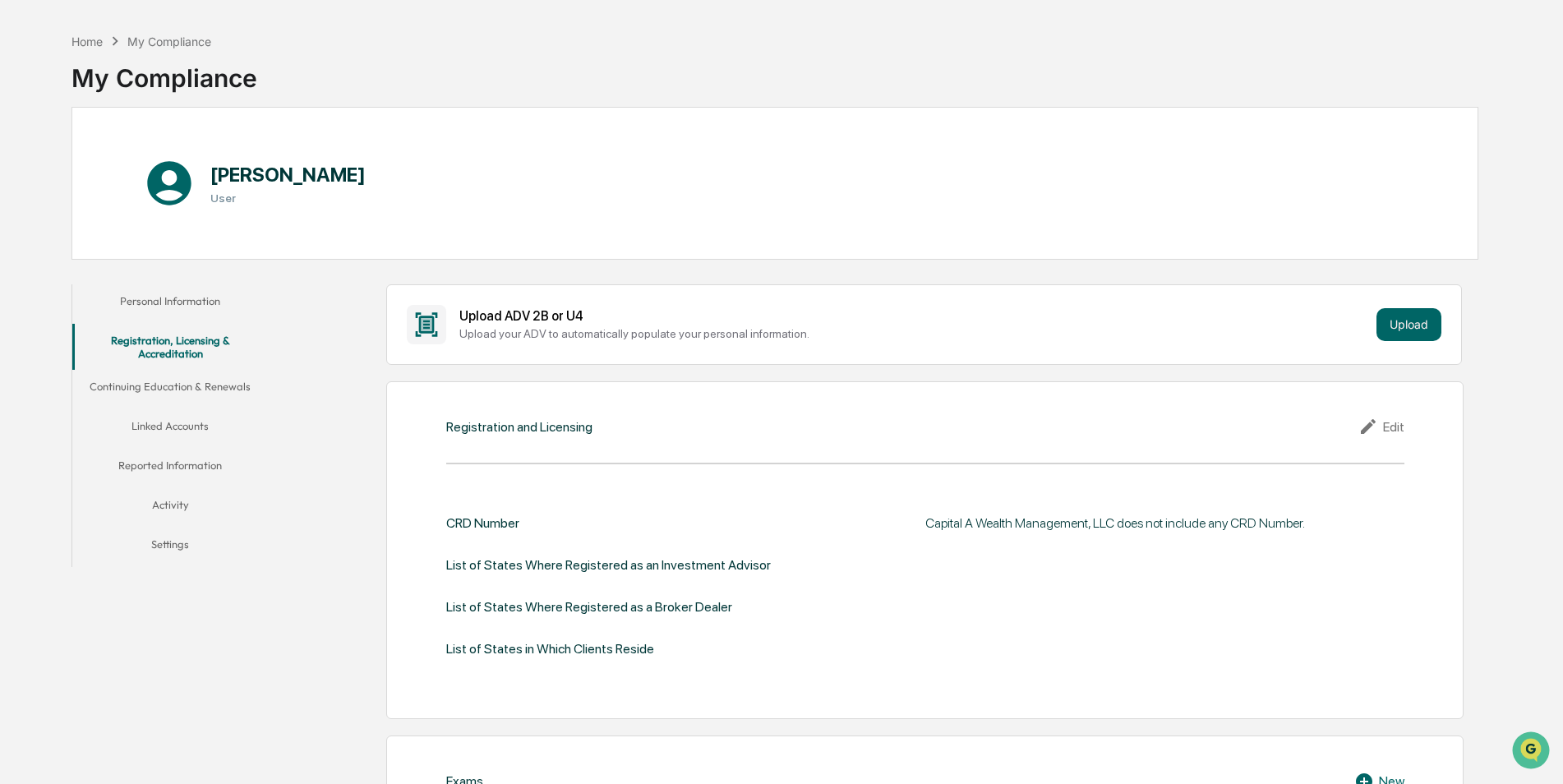
scroll to position [82, 0]
